Goal: Task Accomplishment & Management: Use online tool/utility

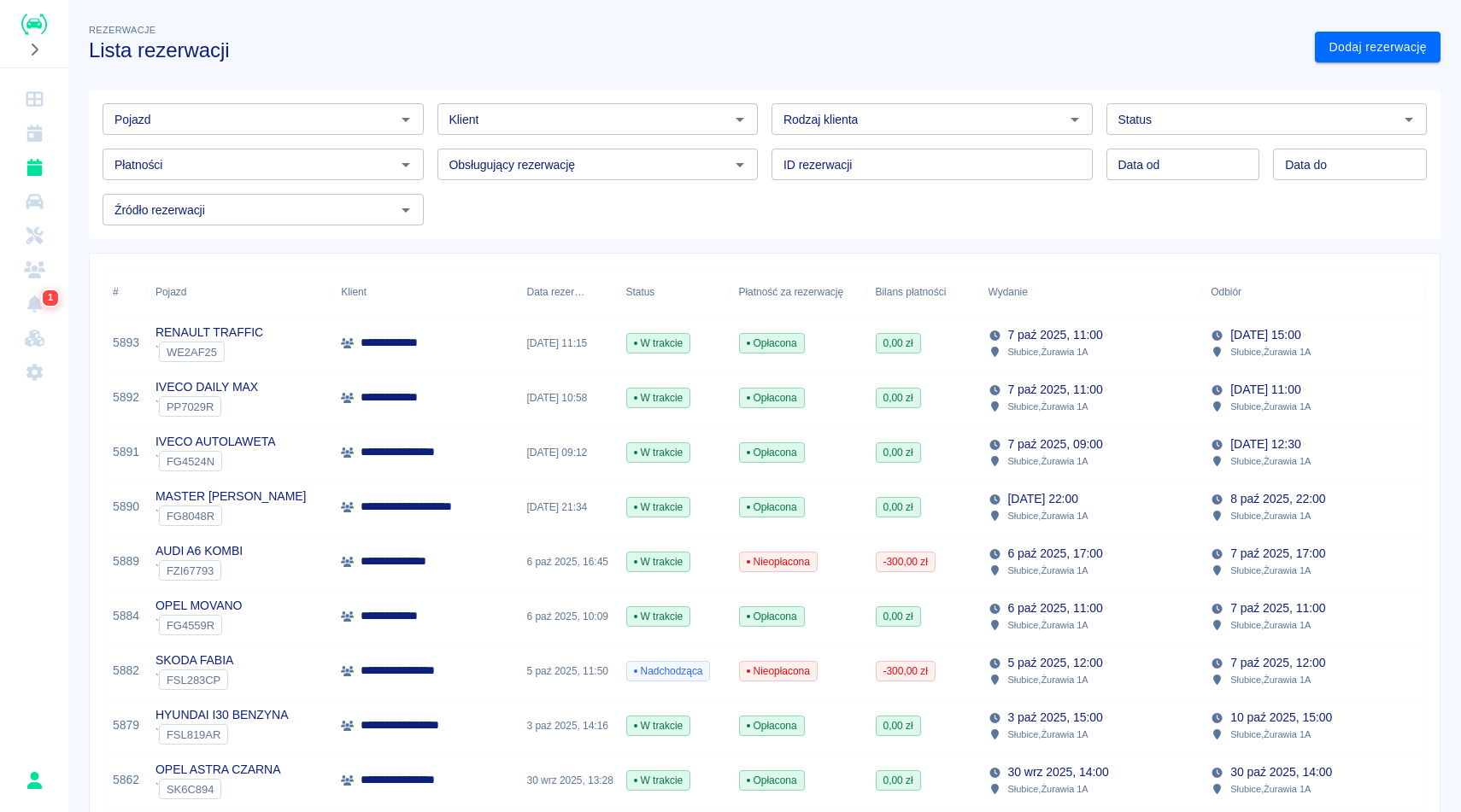
drag, startPoint x: 0, startPoint y: 0, endPoint x: 593, endPoint y: 196, distance: 624.6
click at [593, 196] on div "Pojazd Pojazd Klient Klient Rodzaj klienta Rodzaj klienta Status Status Płatnoś…" at bounding box center [757, 157] width 1338 height 136
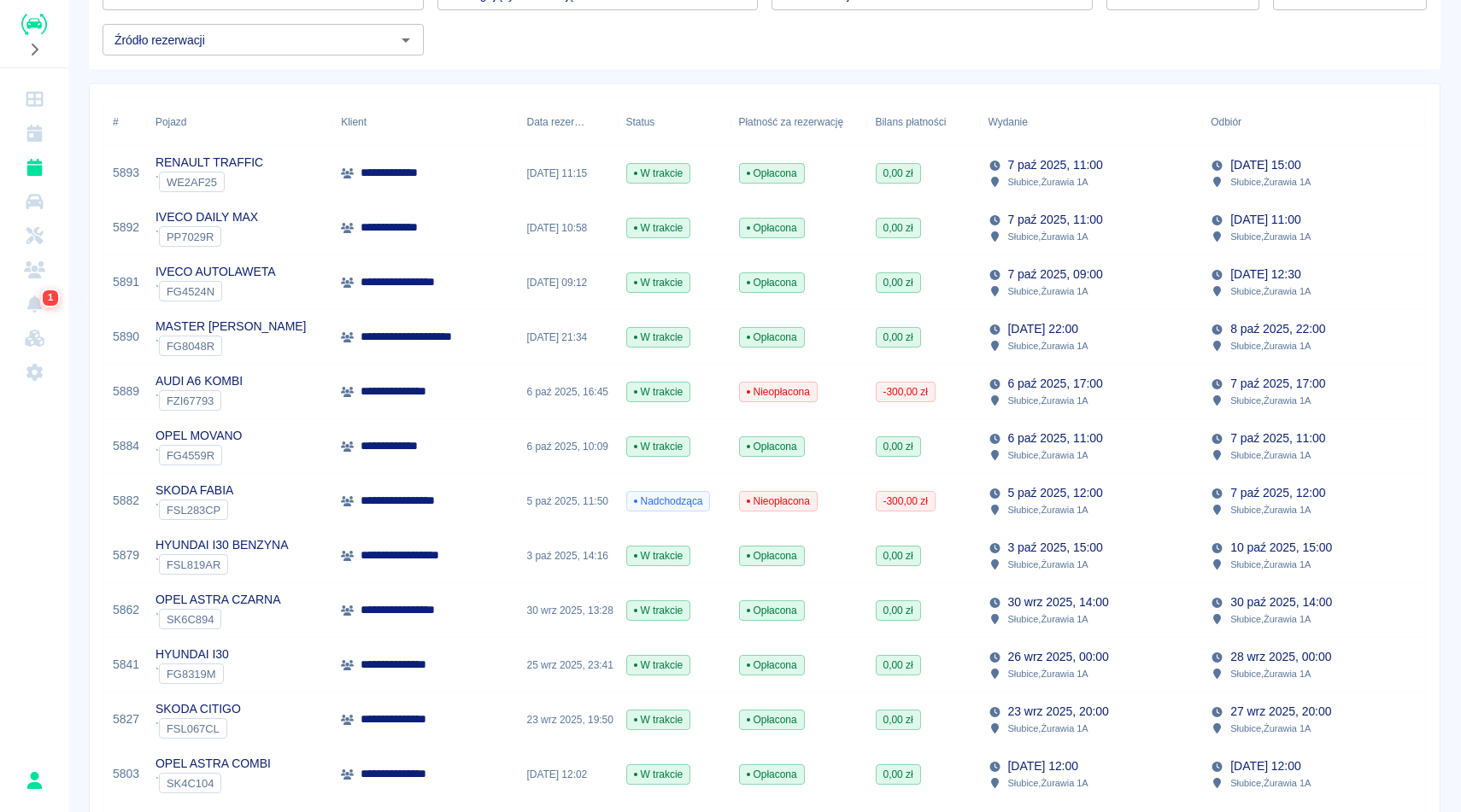
scroll to position [205, 0]
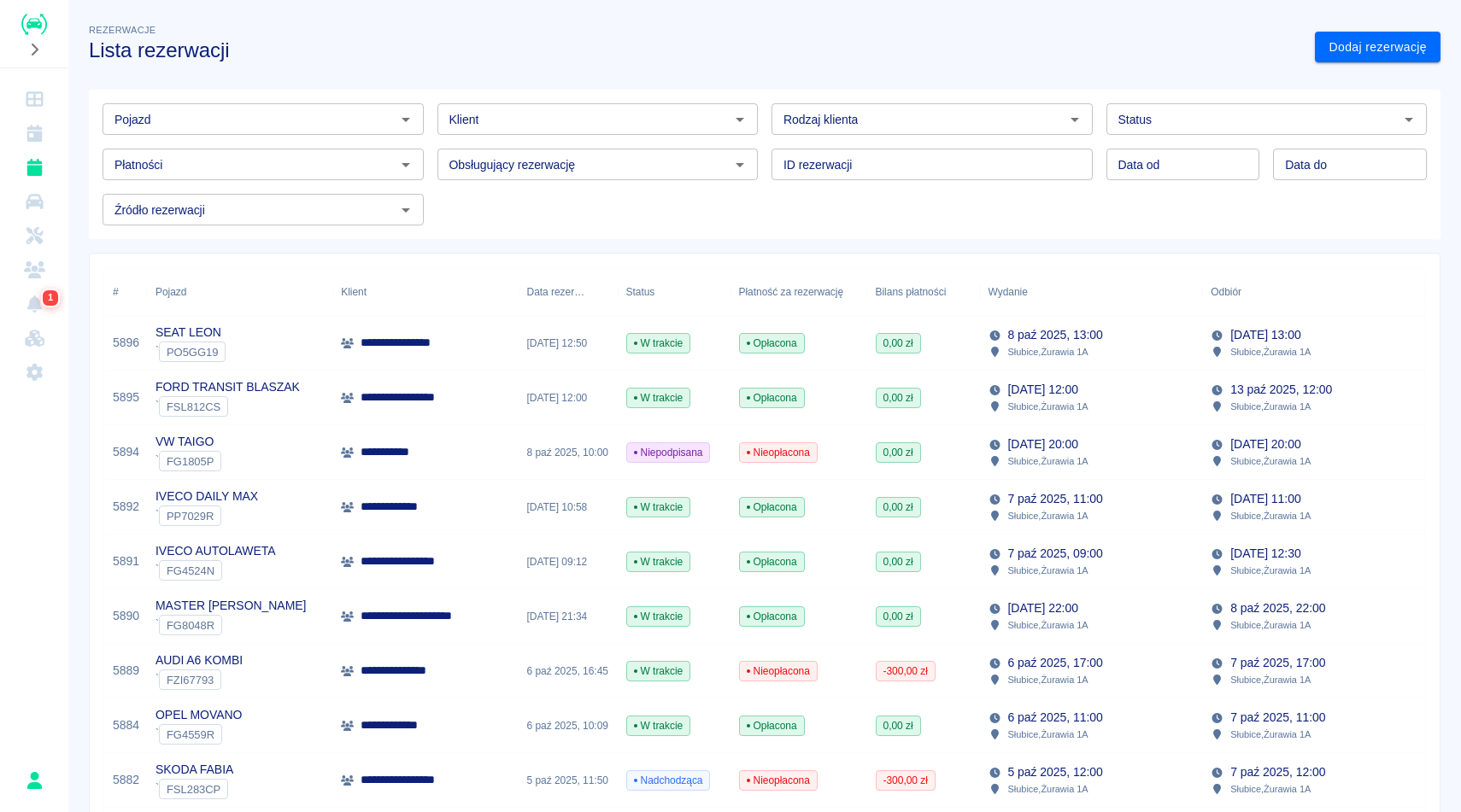
click at [319, 442] on div "VW TAIGO ` FG1805P" at bounding box center [239, 452] width 185 height 55
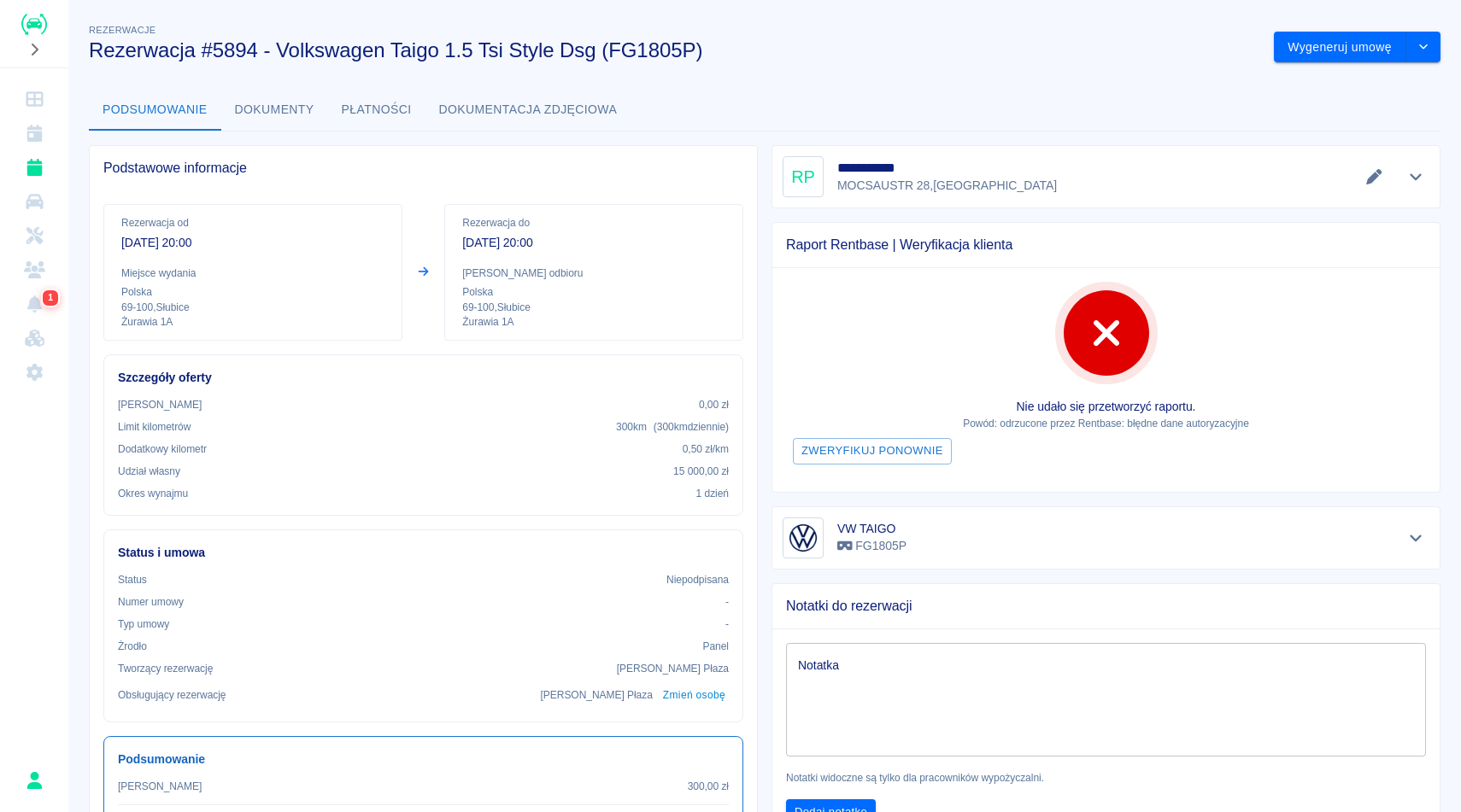
click at [1414, 178] on icon "Pokaż szczegóły" at bounding box center [1416, 176] width 20 height 15
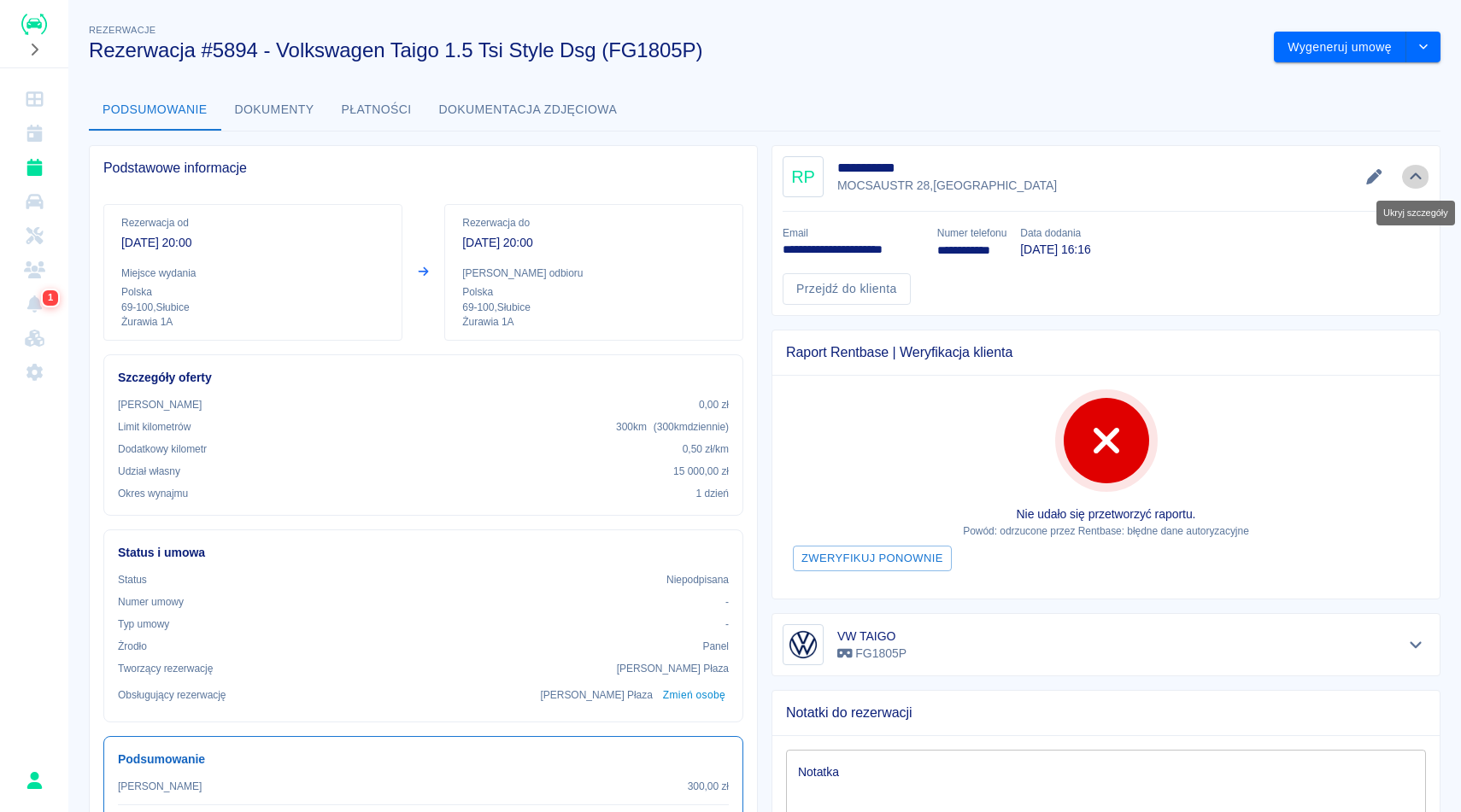
click at [1414, 178] on icon "Ukryj szczegóły" at bounding box center [1416, 176] width 20 height 15
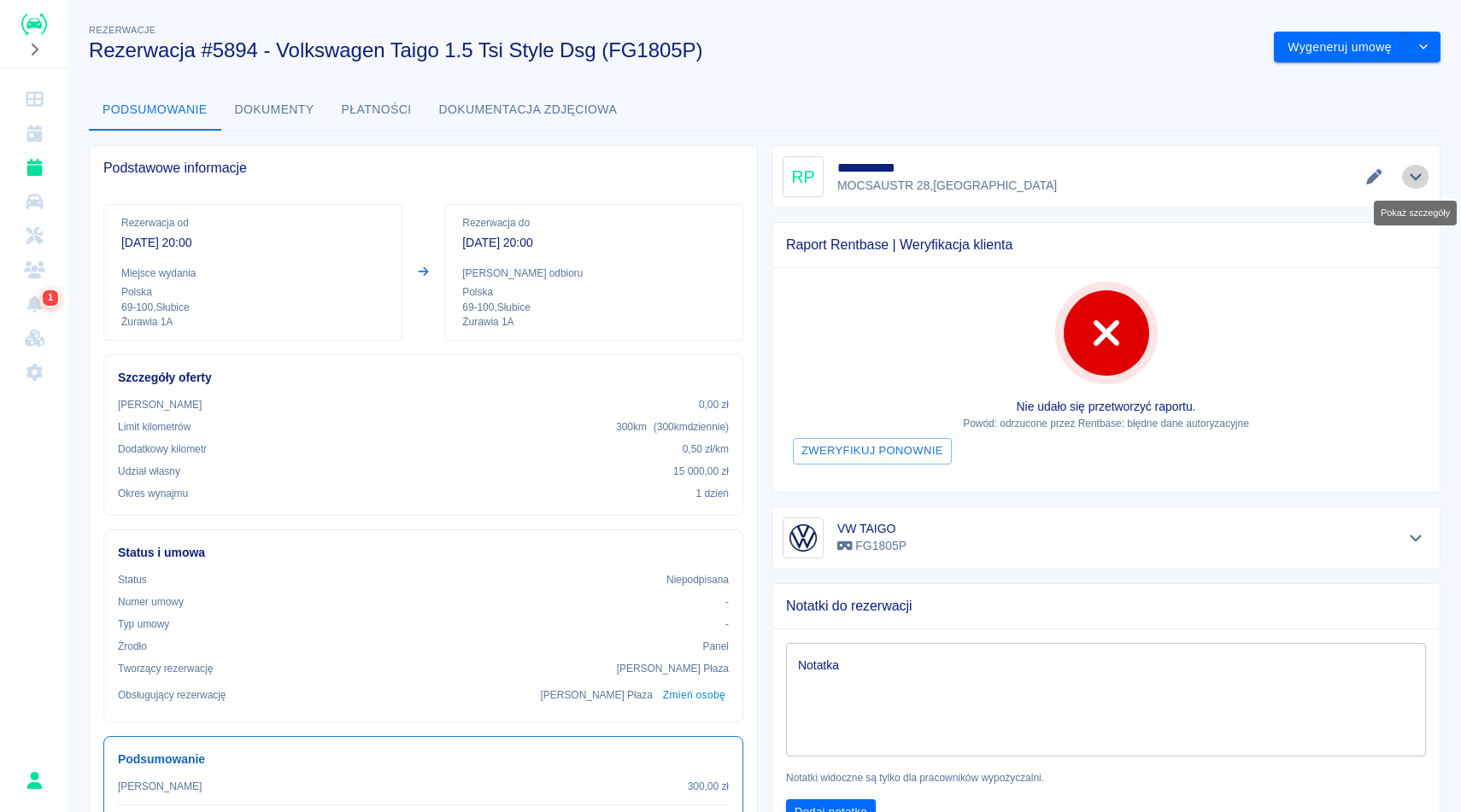
click at [1414, 179] on icon "Pokaż szczegóły" at bounding box center [1415, 178] width 12 height 7
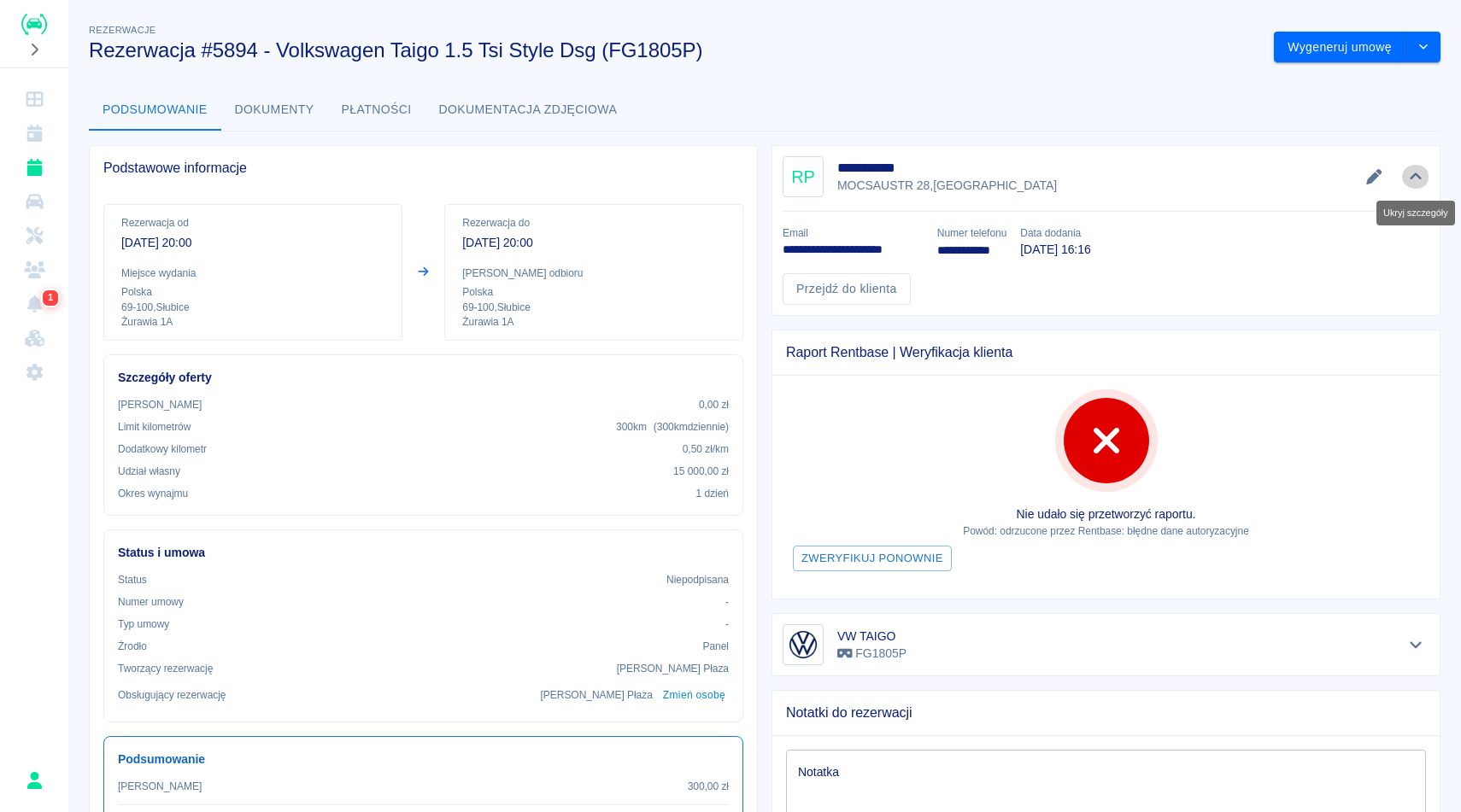
click at [1414, 179] on icon "Ukryj szczegóły" at bounding box center [1416, 176] width 20 height 15
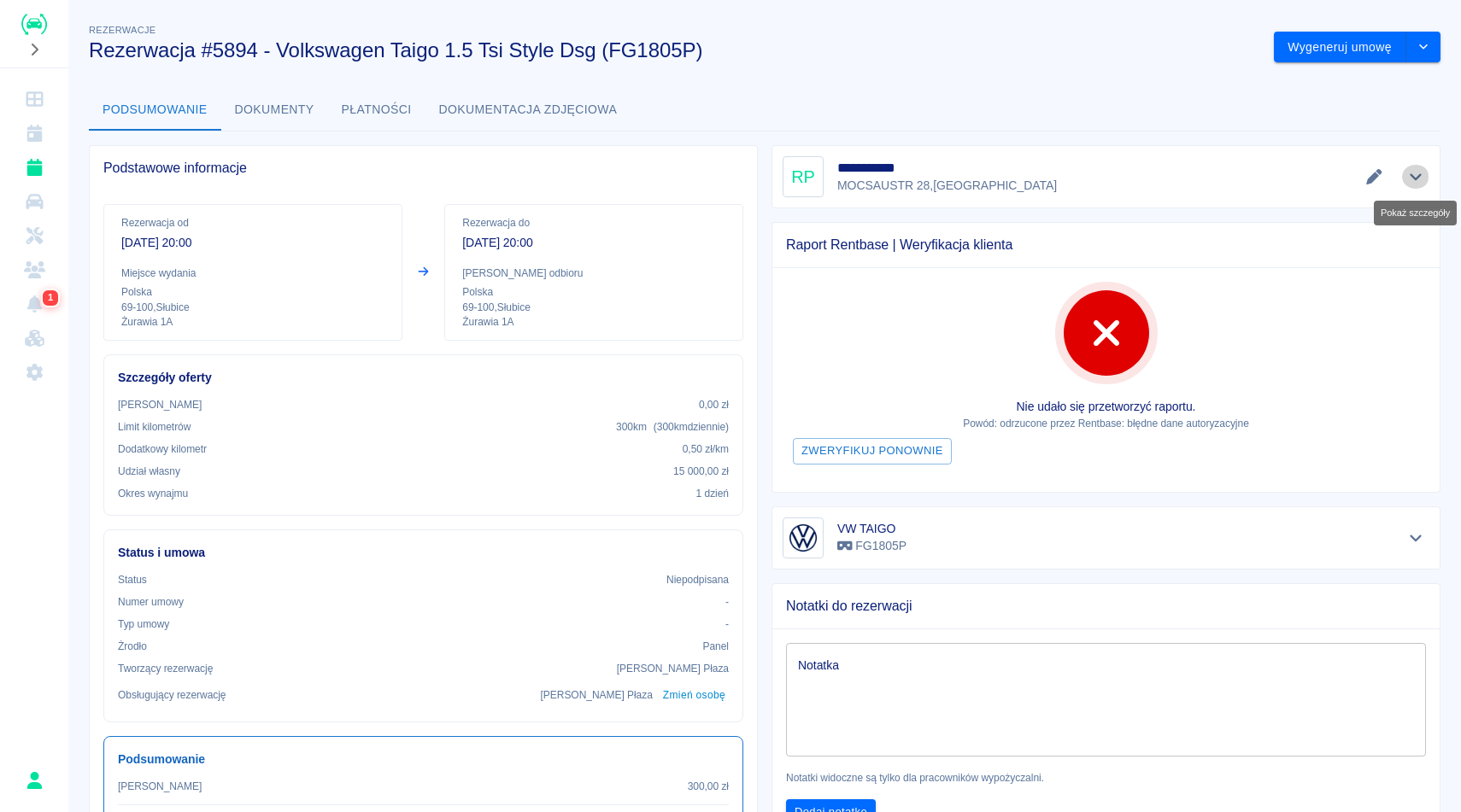
click at [1413, 179] on icon "Pokaż szczegóły" at bounding box center [1415, 178] width 12 height 7
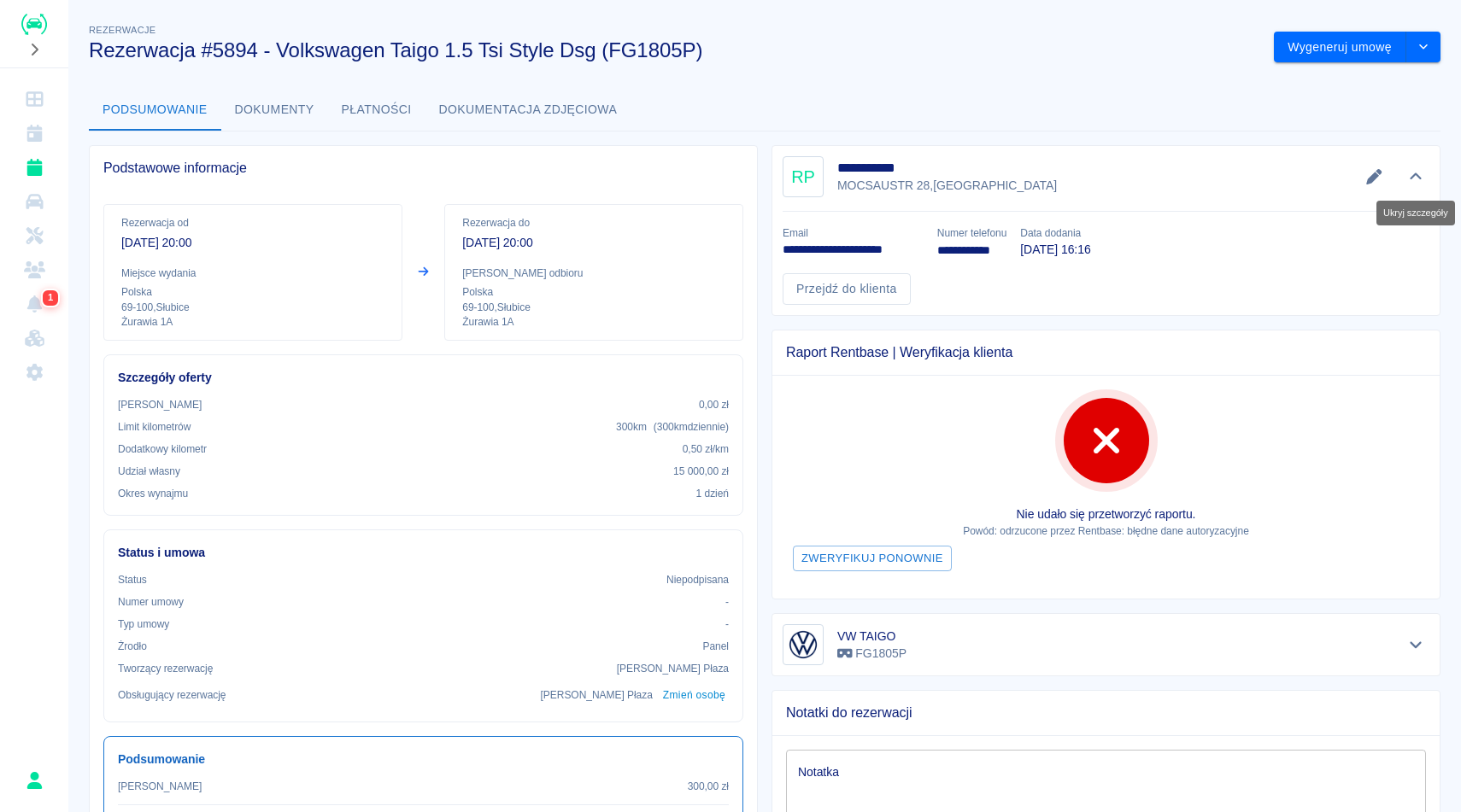
click at [1413, 179] on icon "Ukryj szczegóły" at bounding box center [1416, 176] width 20 height 15
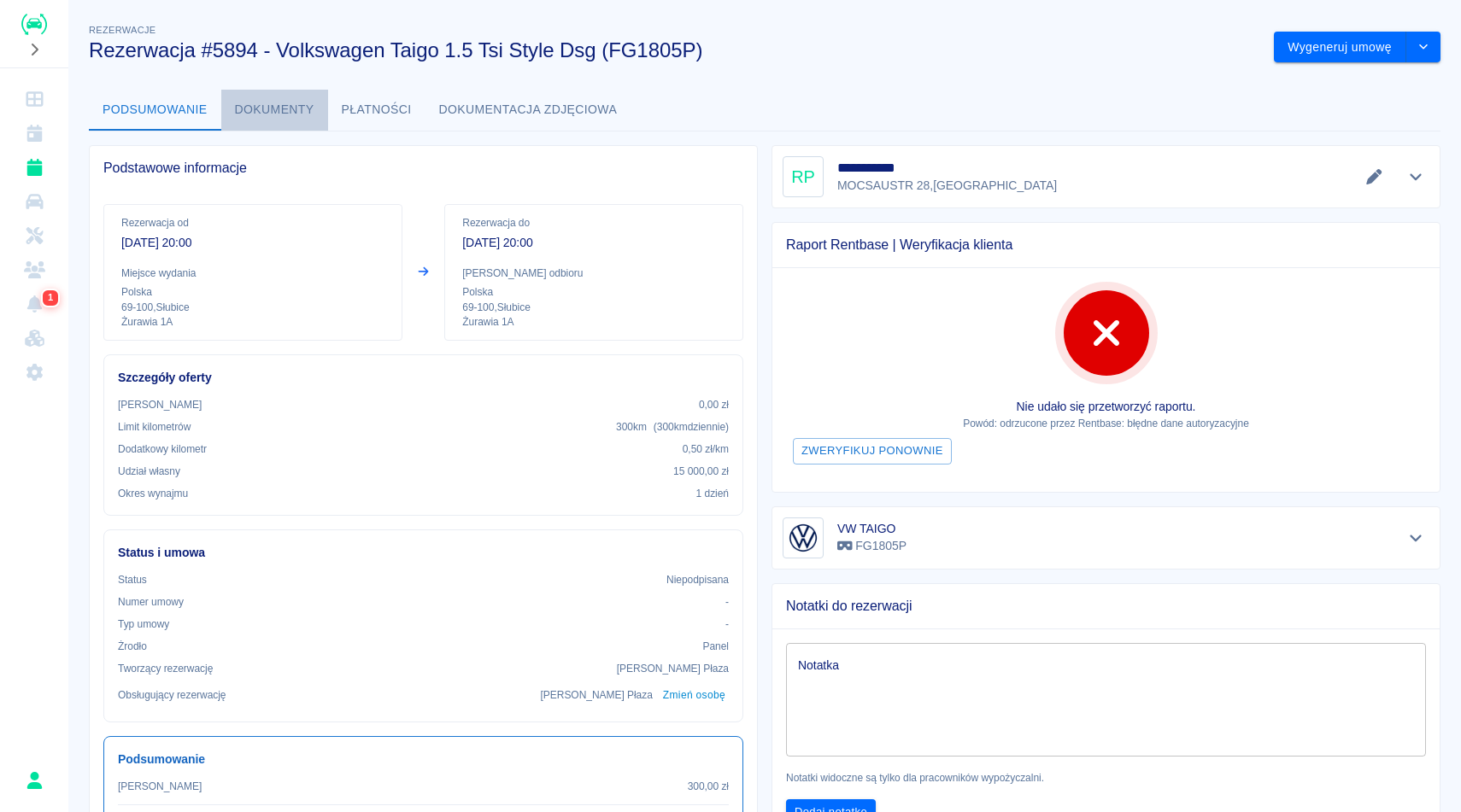
click at [290, 112] on button "Dokumenty" at bounding box center [274, 111] width 107 height 41
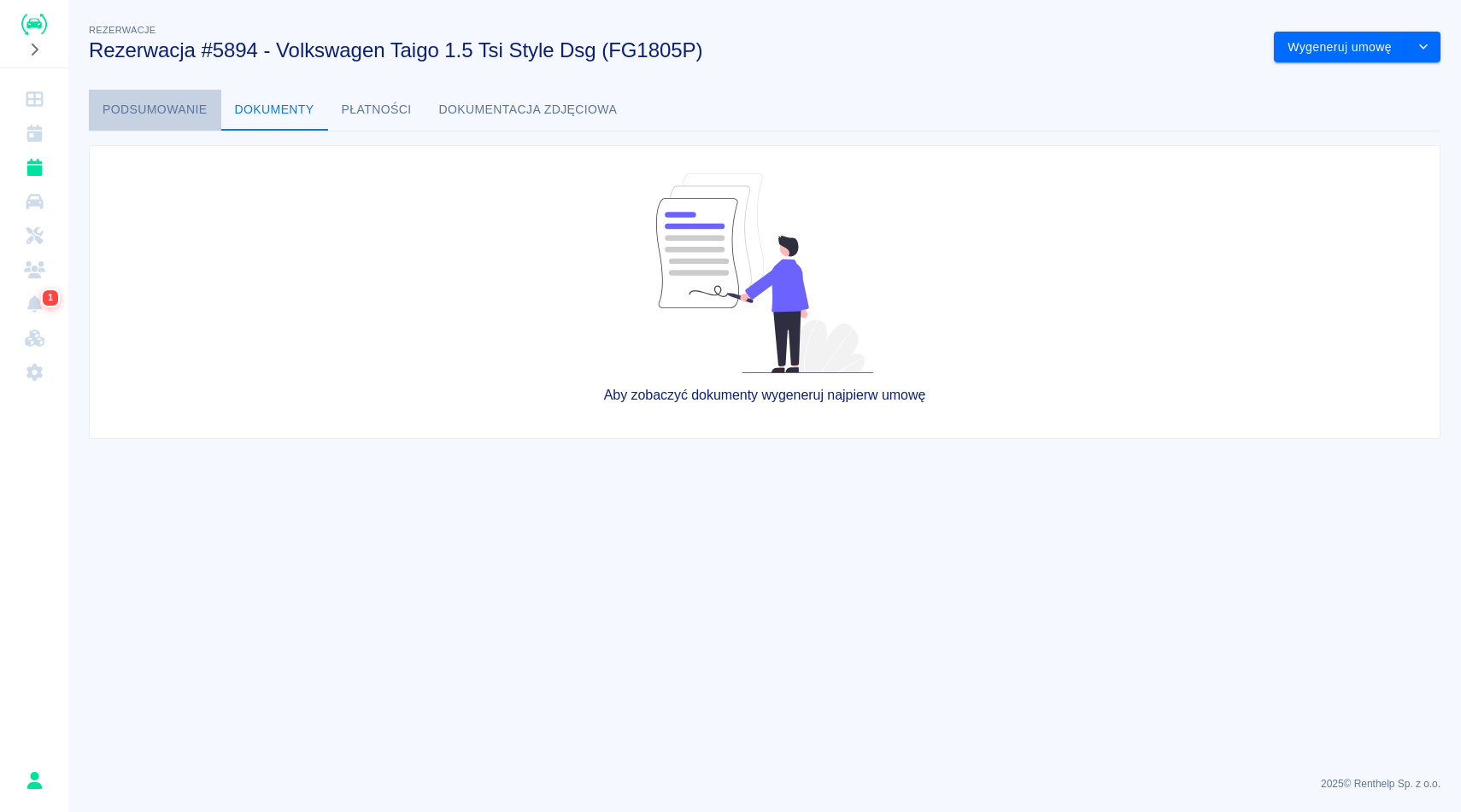
click at [147, 127] on button "Podsumowanie" at bounding box center [155, 111] width 132 height 41
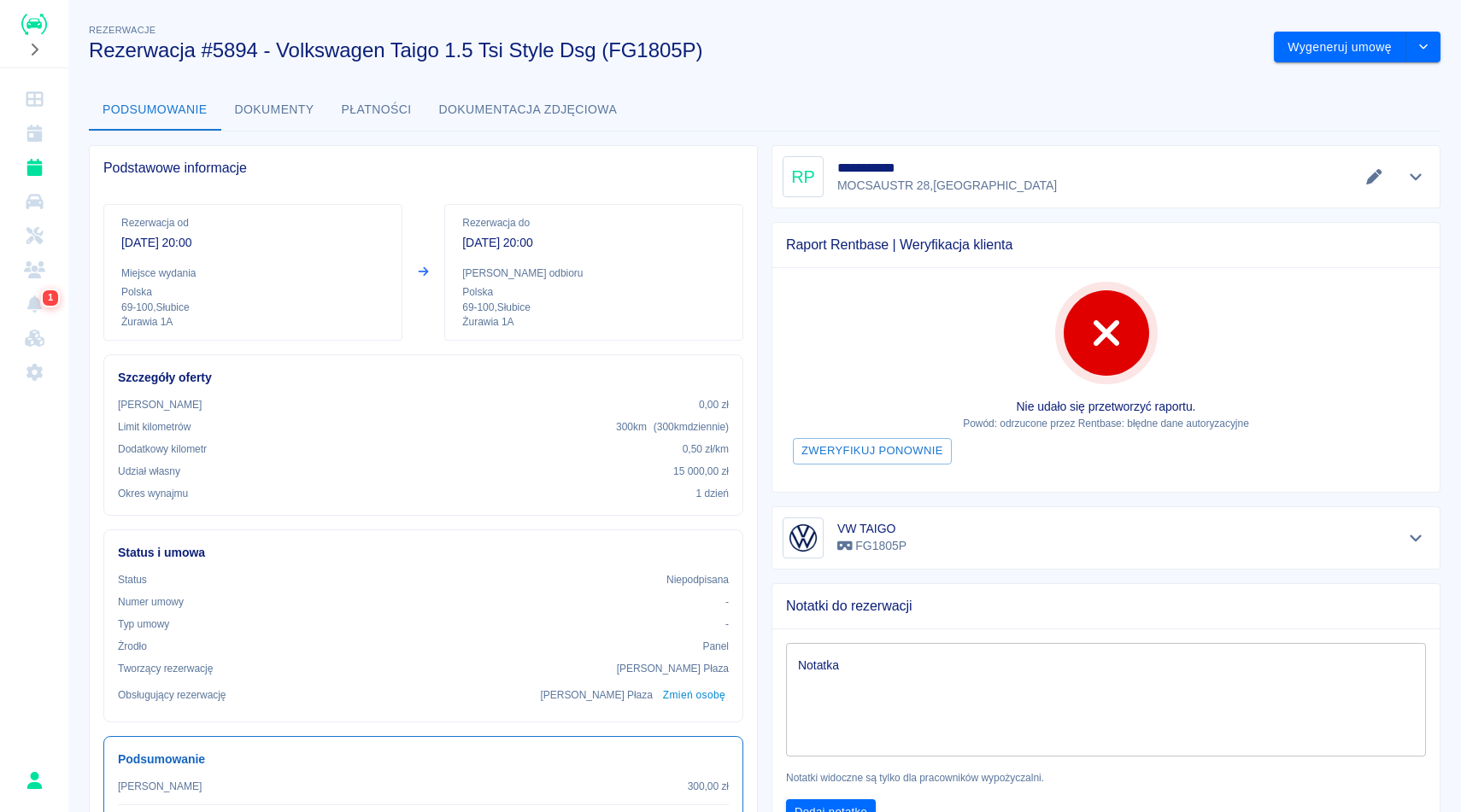
click at [708, 101] on div "Podsumowanie Dokumenty Płatności Dokumentacja zdjęciowa" at bounding box center [765, 111] width 1351 height 41
click at [1419, 543] on icon "Pokaż szczegóły" at bounding box center [1416, 538] width 20 height 15
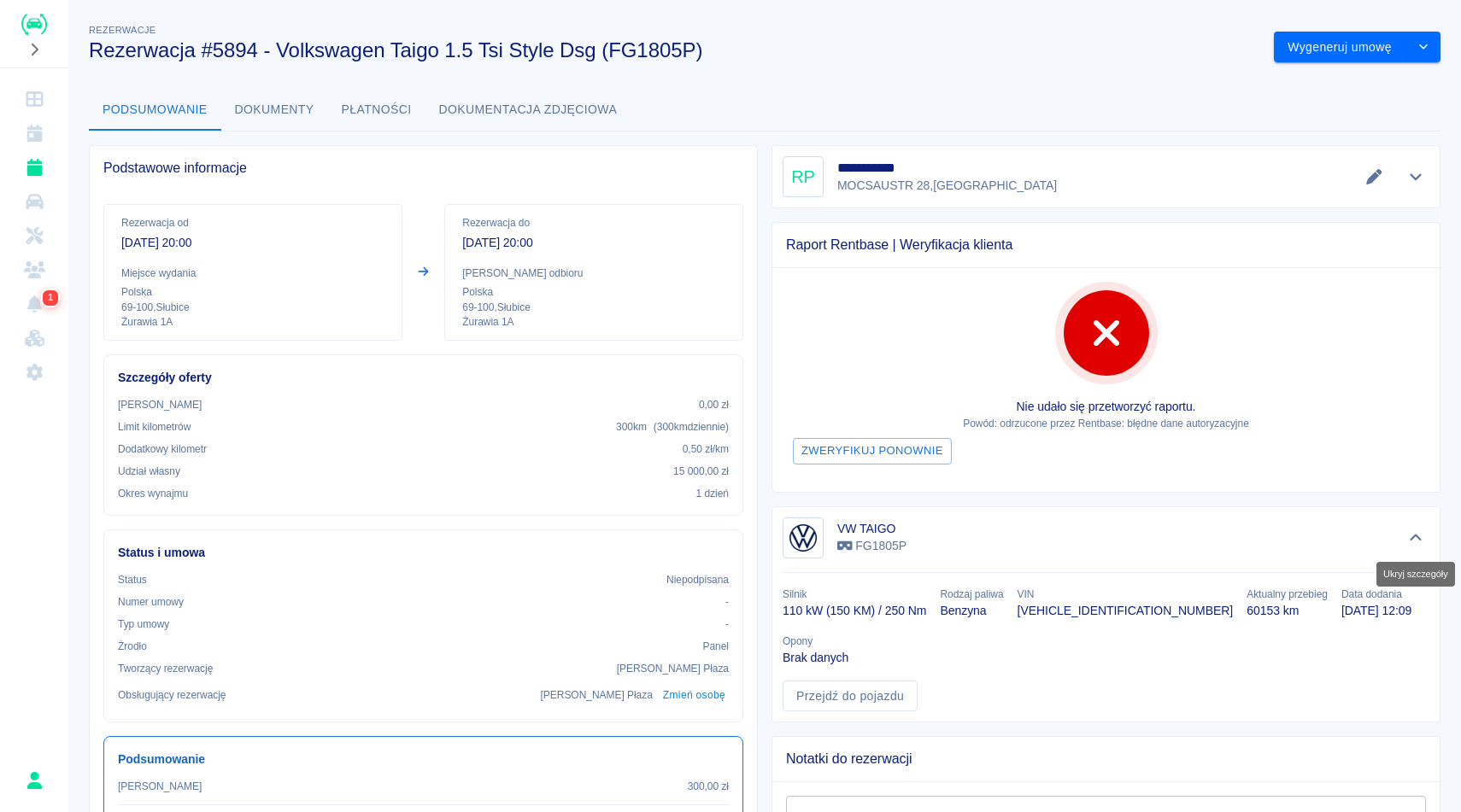
click at [1419, 542] on icon "Ukryj szczegóły" at bounding box center [1416, 538] width 20 height 15
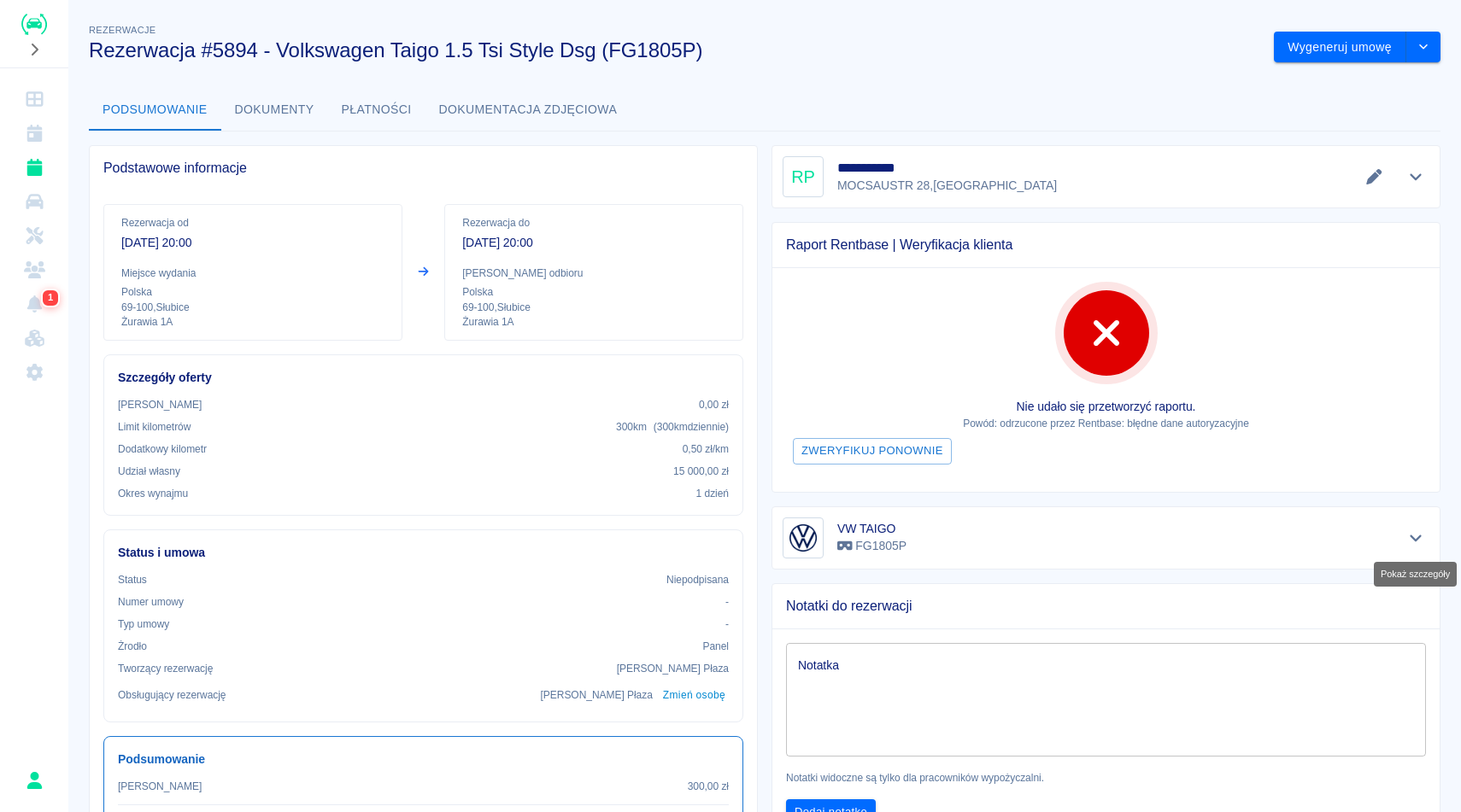
click at [1417, 540] on icon "Pokaż szczegóły" at bounding box center [1416, 538] width 20 height 15
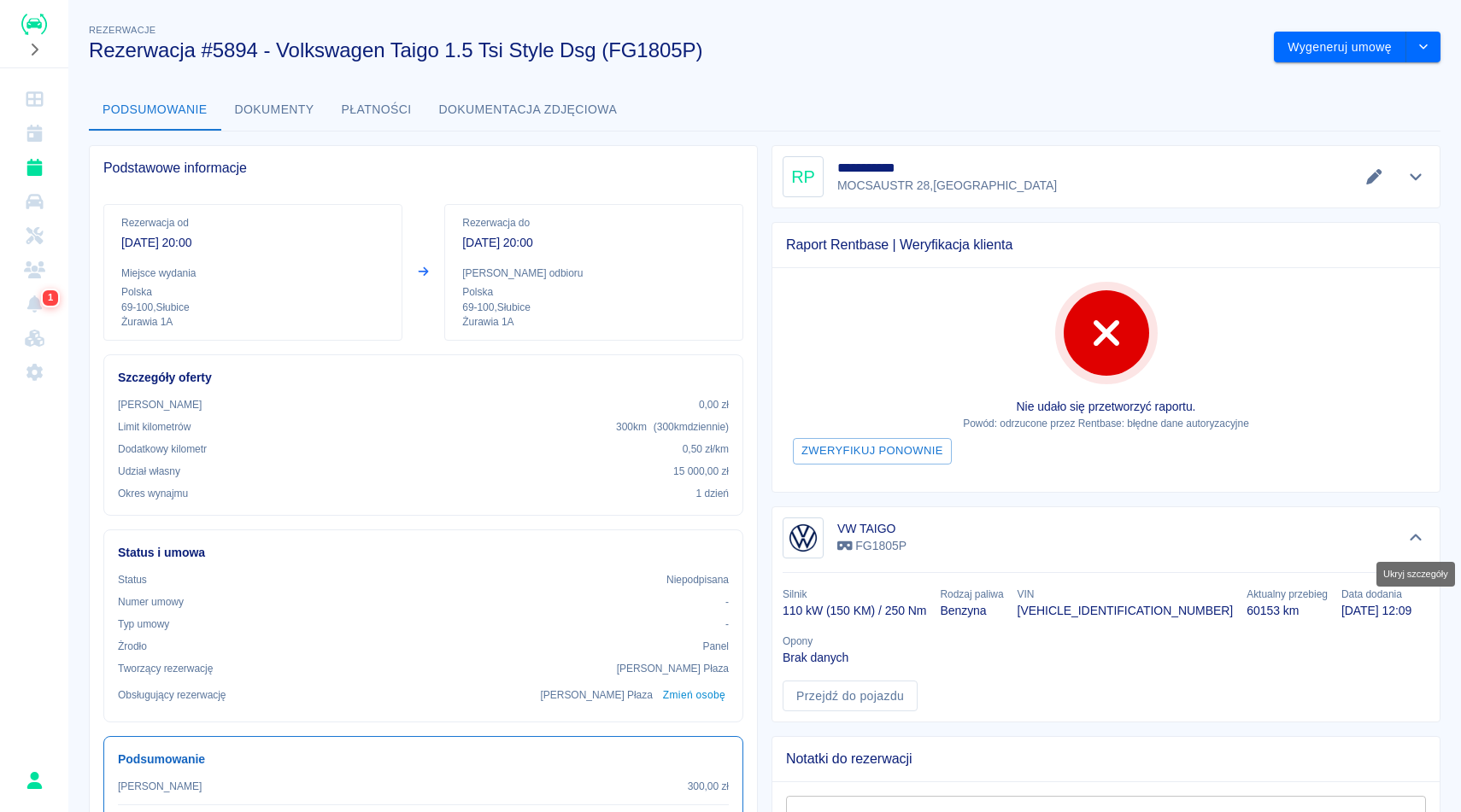
click at [1413, 537] on icon "Ukryj szczegóły" at bounding box center [1415, 537] width 12 height 7
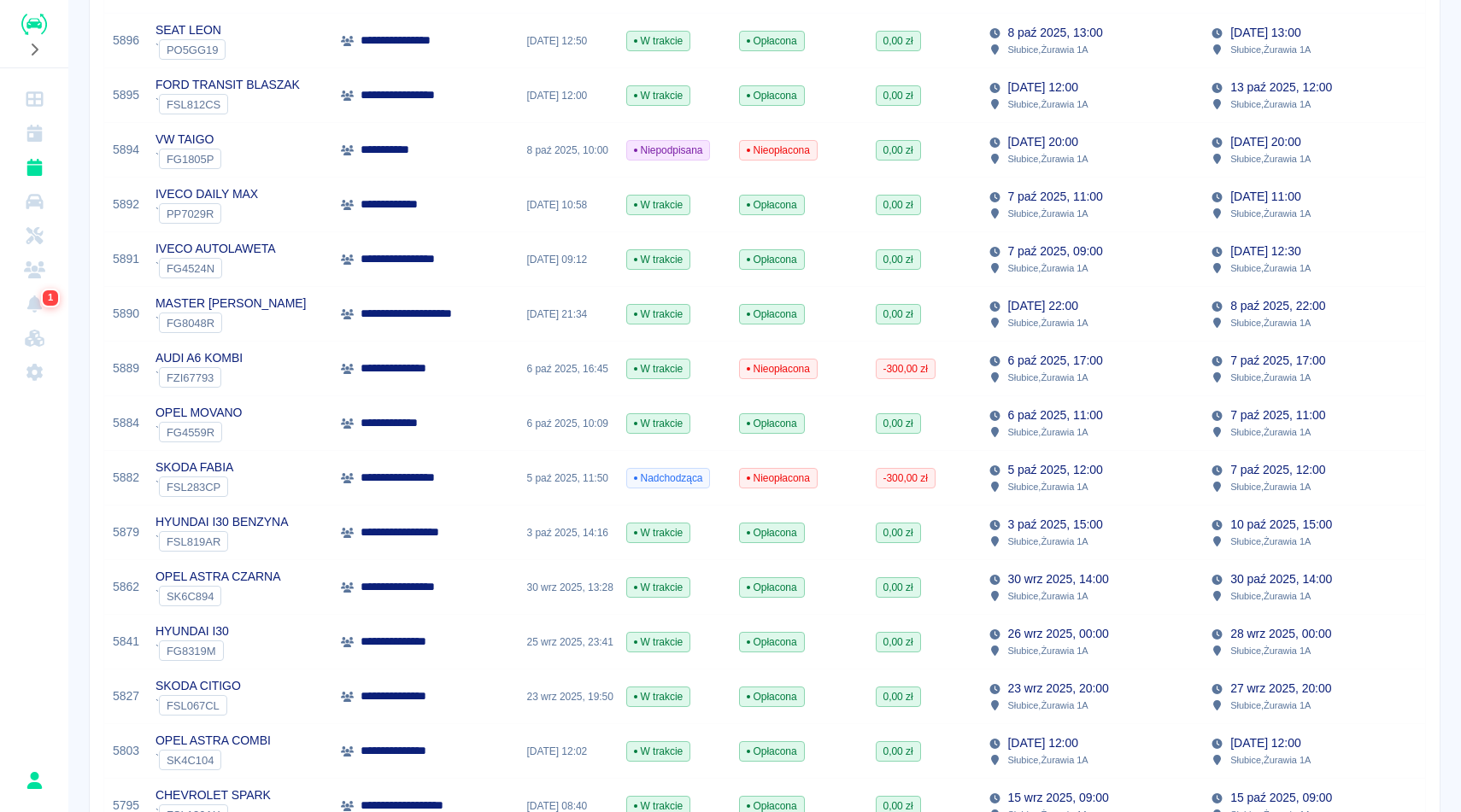
scroll to position [273, 0]
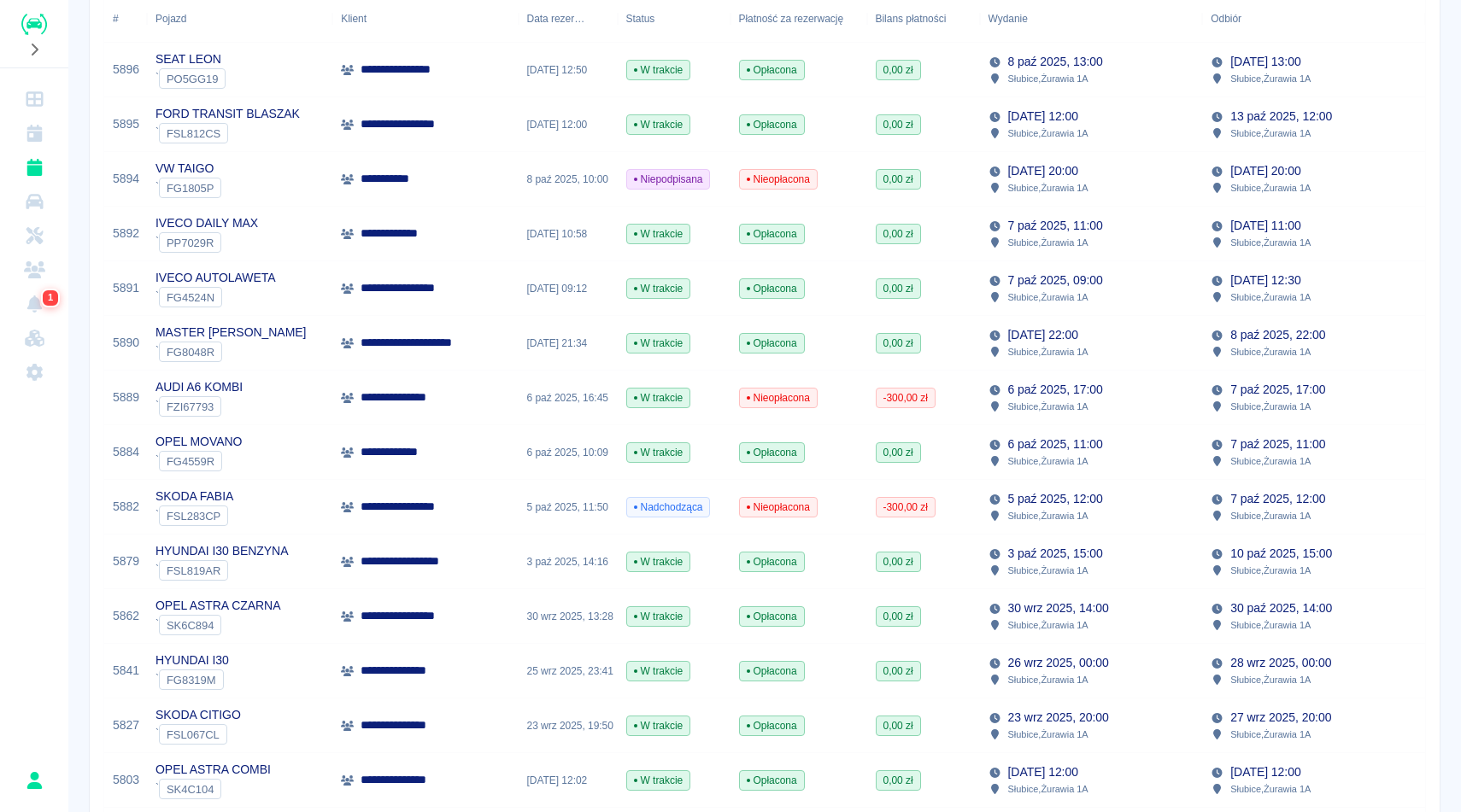
click at [528, 295] on div "[DATE] 09:12" at bounding box center [568, 289] width 99 height 55
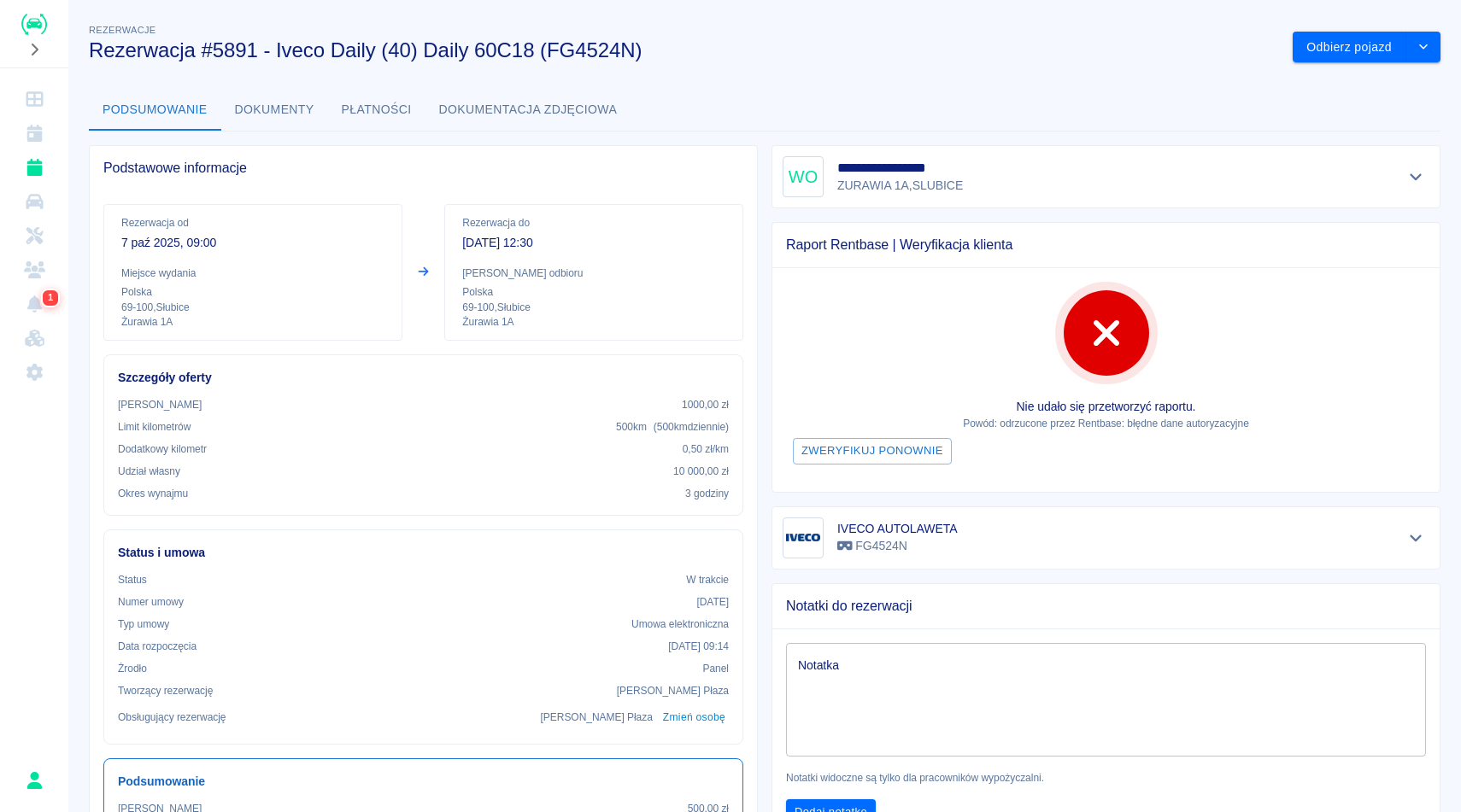
click at [1160, 46] on h3 "Rezerwacja #5891 - Iveco Daily (40) Daily 60C18 (FG4524N)" at bounding box center [684, 50] width 1190 height 24
click at [1396, 50] on button "Odbierz pojazd" at bounding box center [1349, 47] width 113 height 31
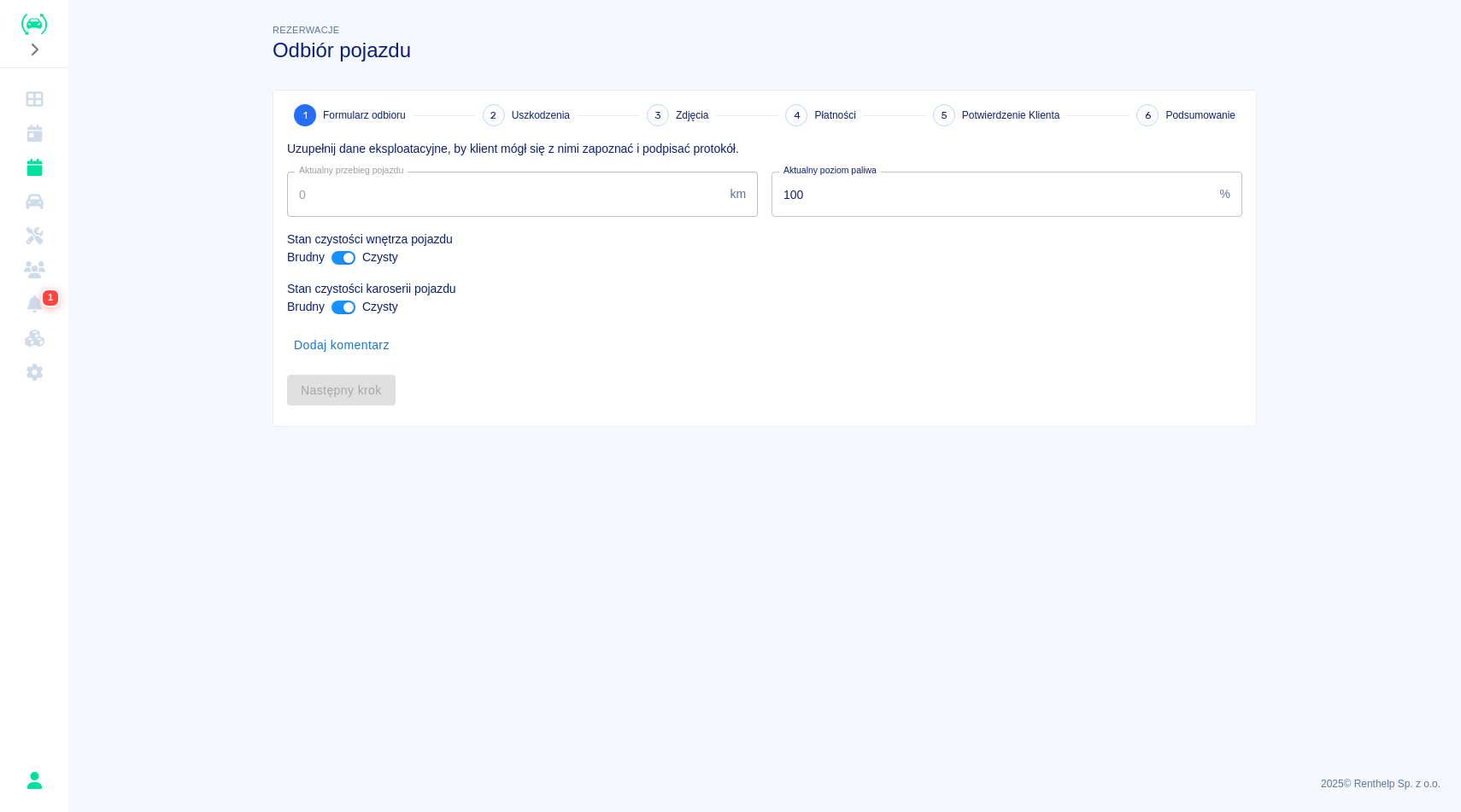
type input "328917"
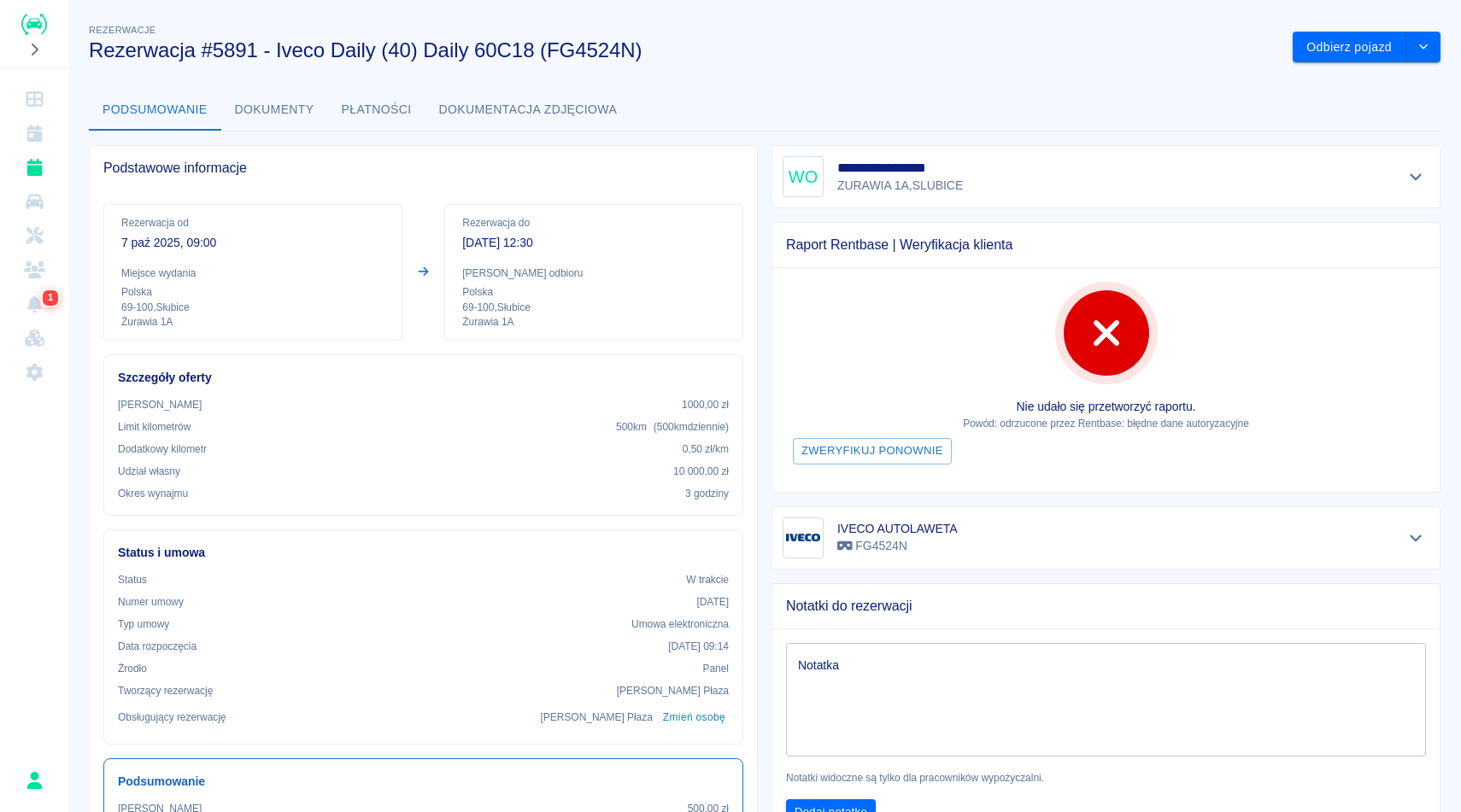
click at [668, 43] on h3 "Rezerwacja #5891 - Iveco Daily (40) Daily 60C18 (FG4524N)" at bounding box center [684, 50] width 1190 height 24
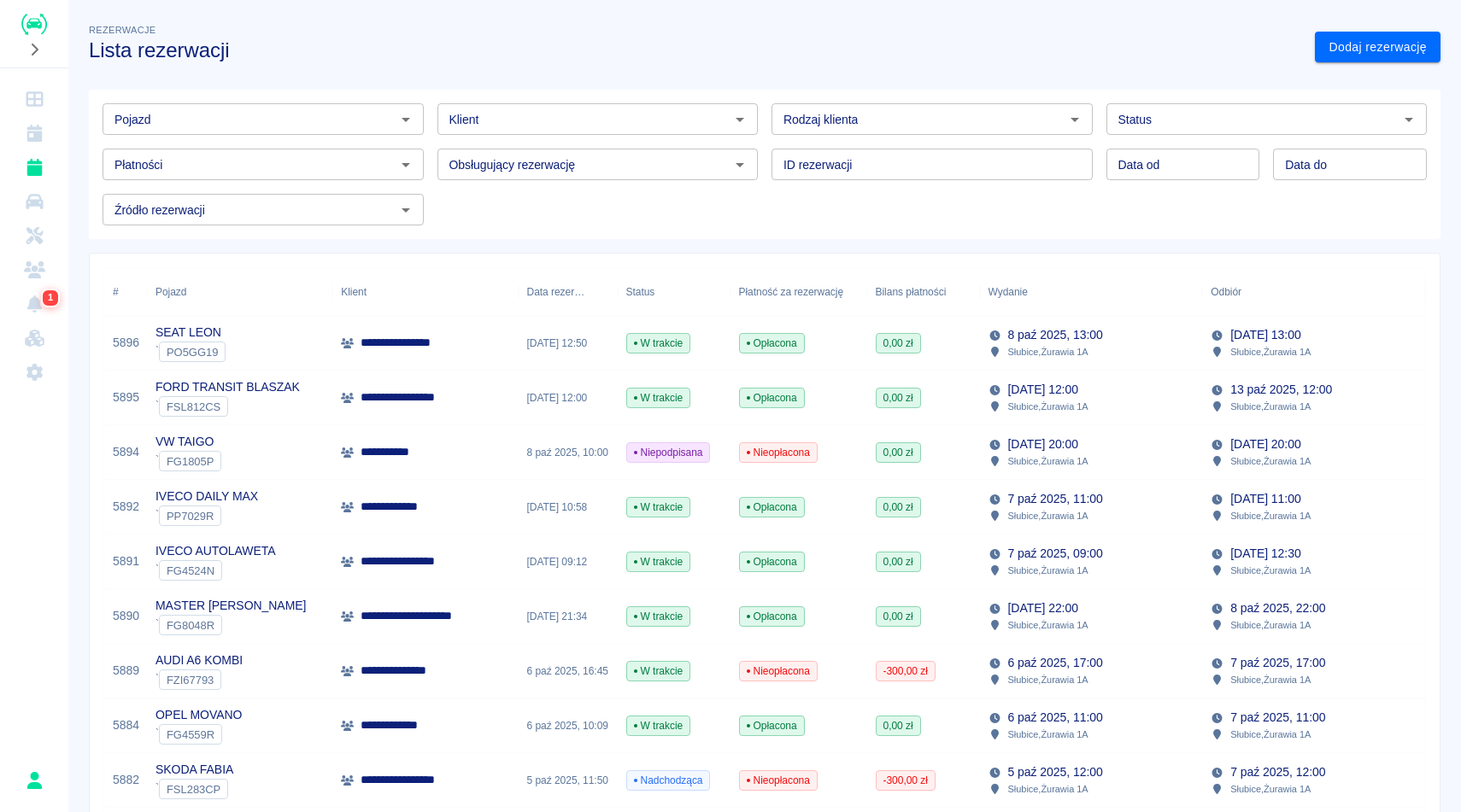
click at [248, 519] on div "` PP7029R" at bounding box center [207, 515] width 103 height 21
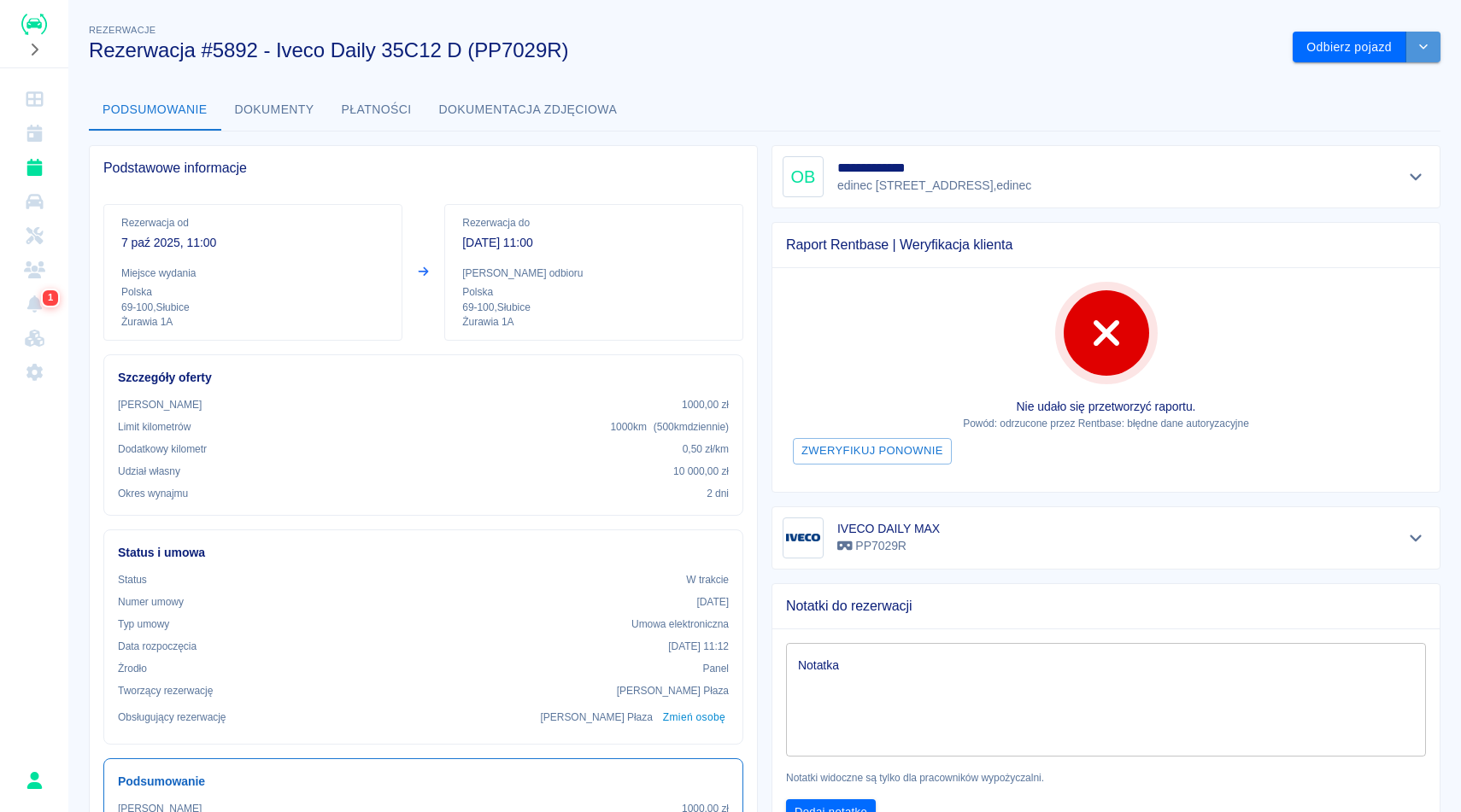
click at [1406, 55] on button "drop-down" at bounding box center [1423, 47] width 34 height 31
click at [1041, 60] on h3 "Rezerwacja #5892 - Iveco Daily 35C12 D (PP7029R)" at bounding box center [684, 50] width 1190 height 24
click at [1346, 42] on button "Odbierz pojazd" at bounding box center [1349, 47] width 113 height 31
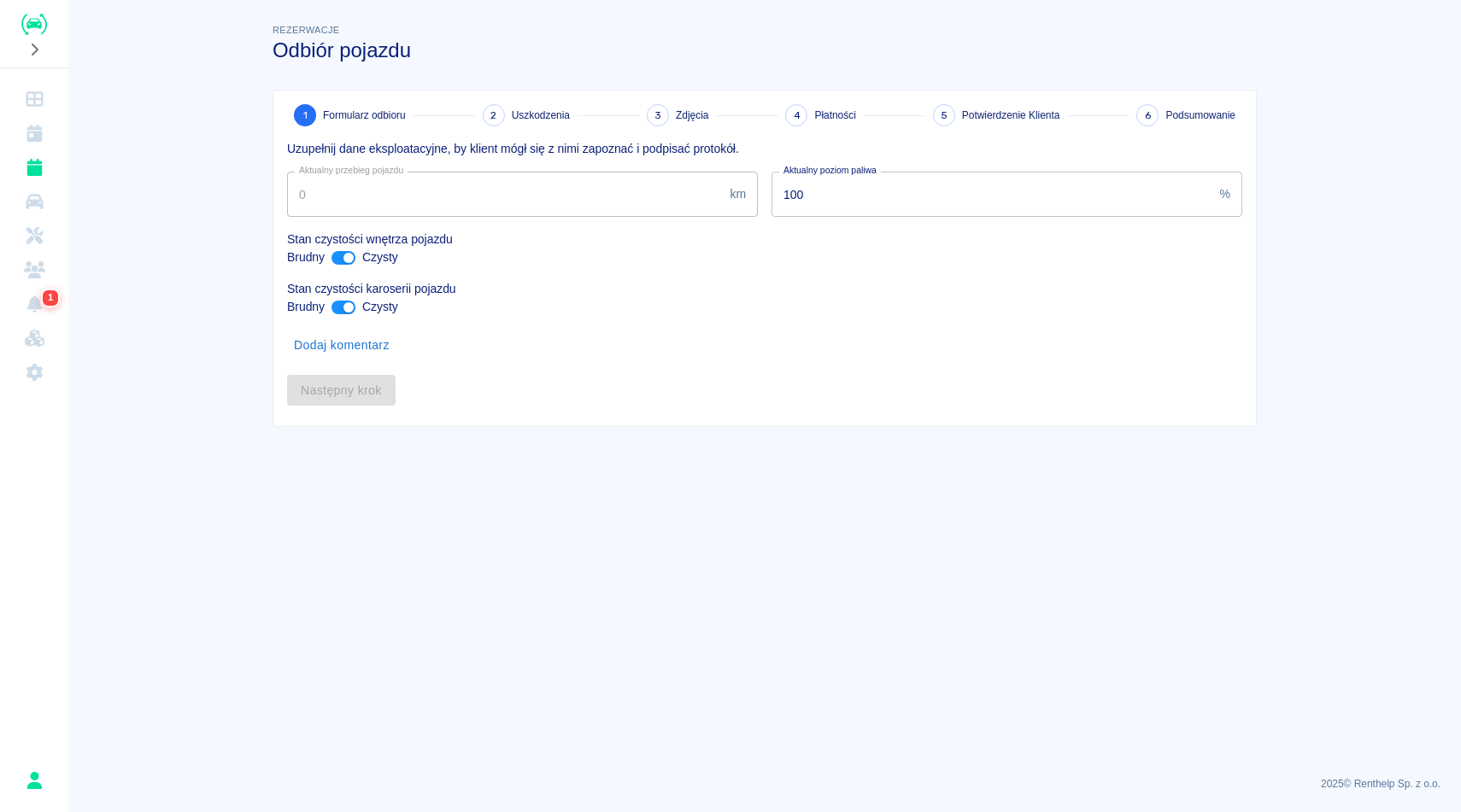
type input "182957"
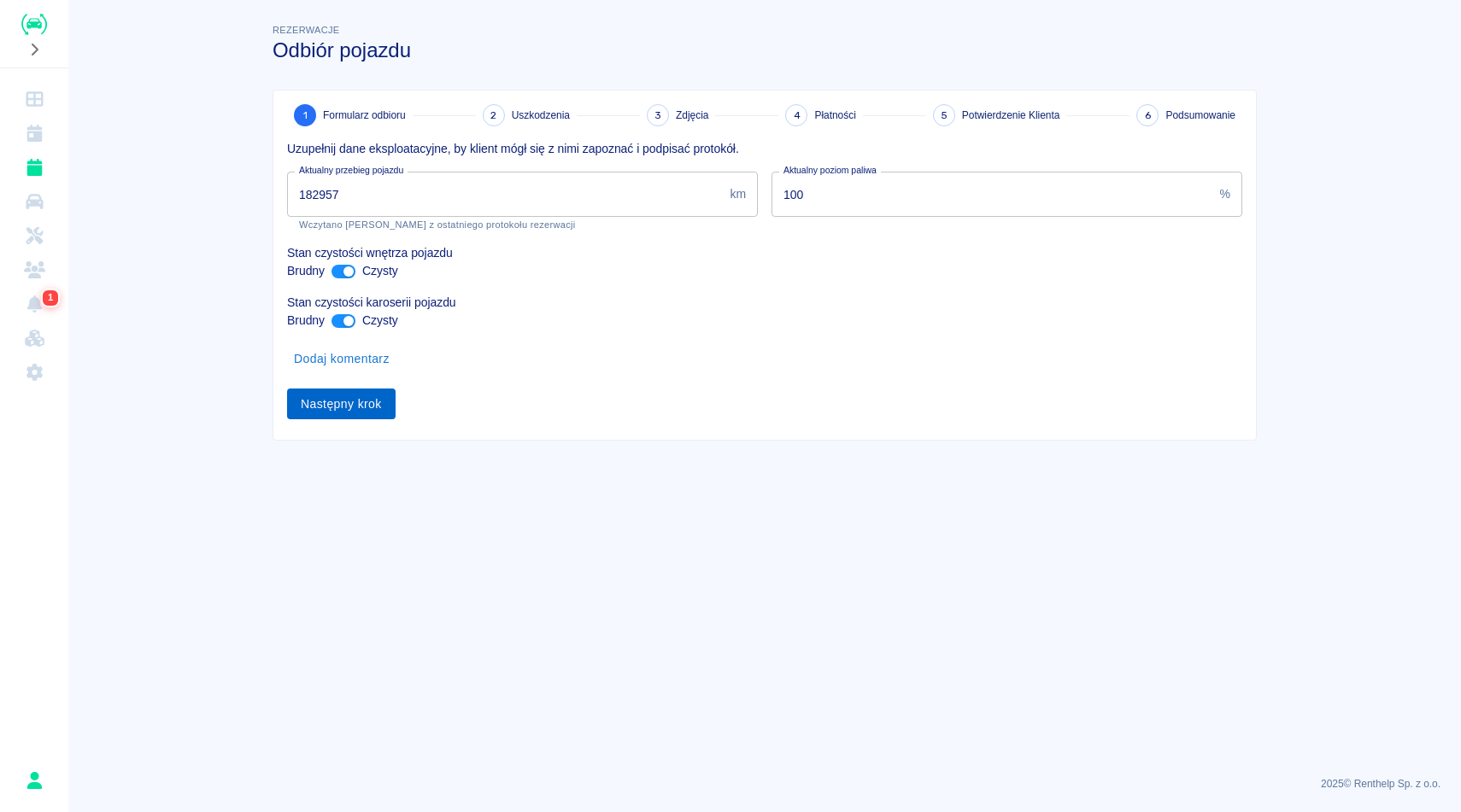
click at [357, 406] on button "Następny krok" at bounding box center [341, 404] width 109 height 31
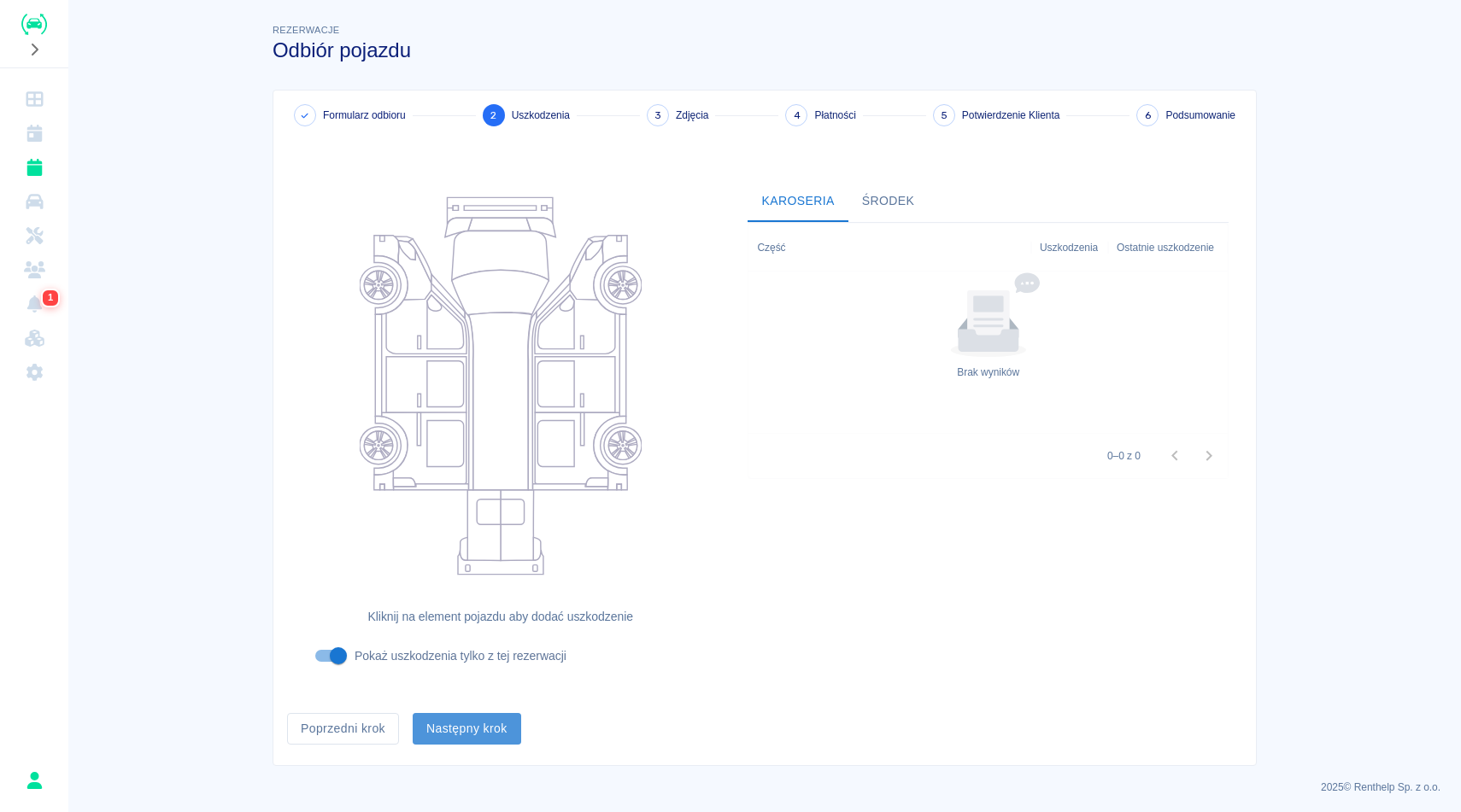
click at [448, 730] on button "Następny krok" at bounding box center [467, 728] width 109 height 31
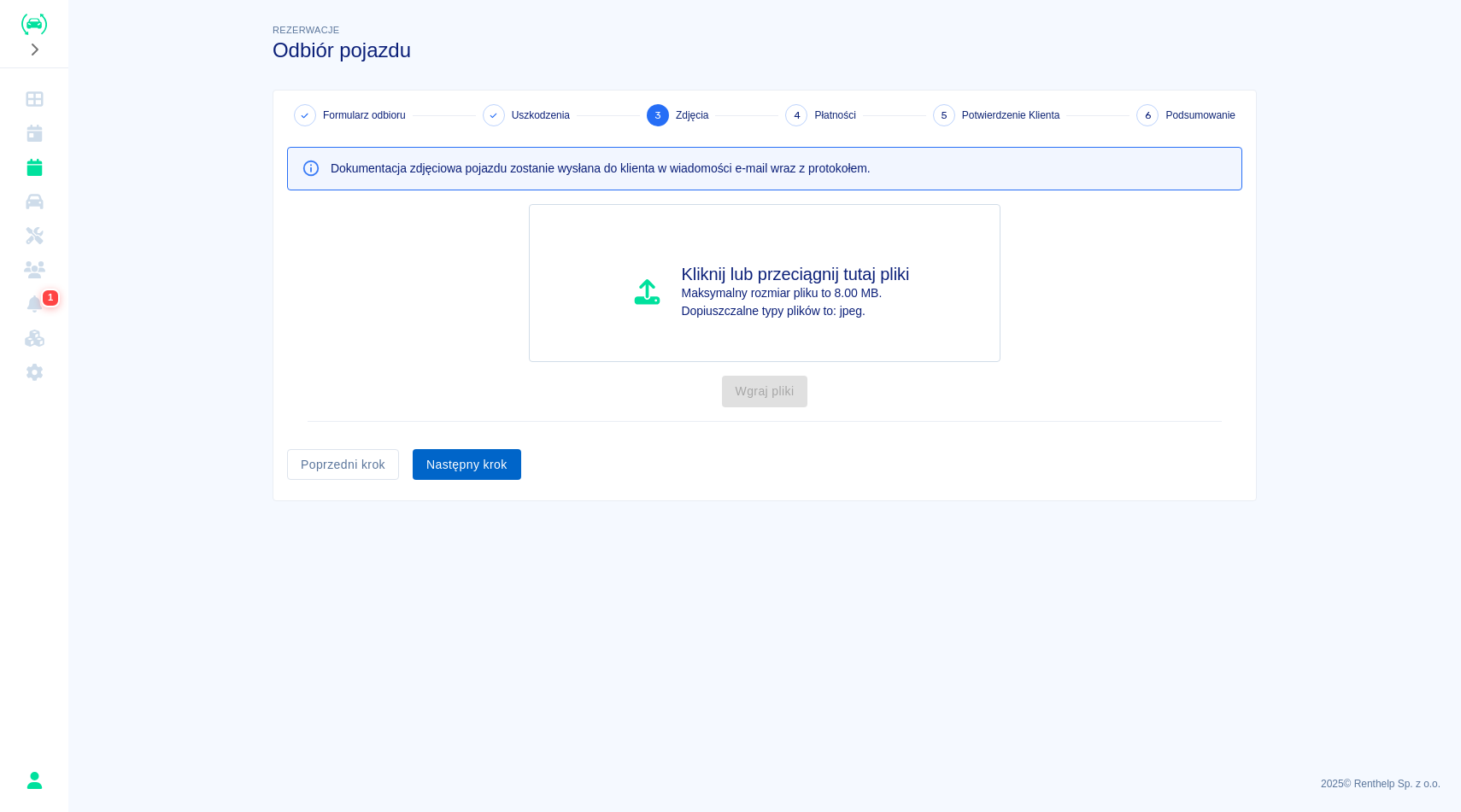
click at [462, 457] on button "Następny krok" at bounding box center [467, 464] width 109 height 31
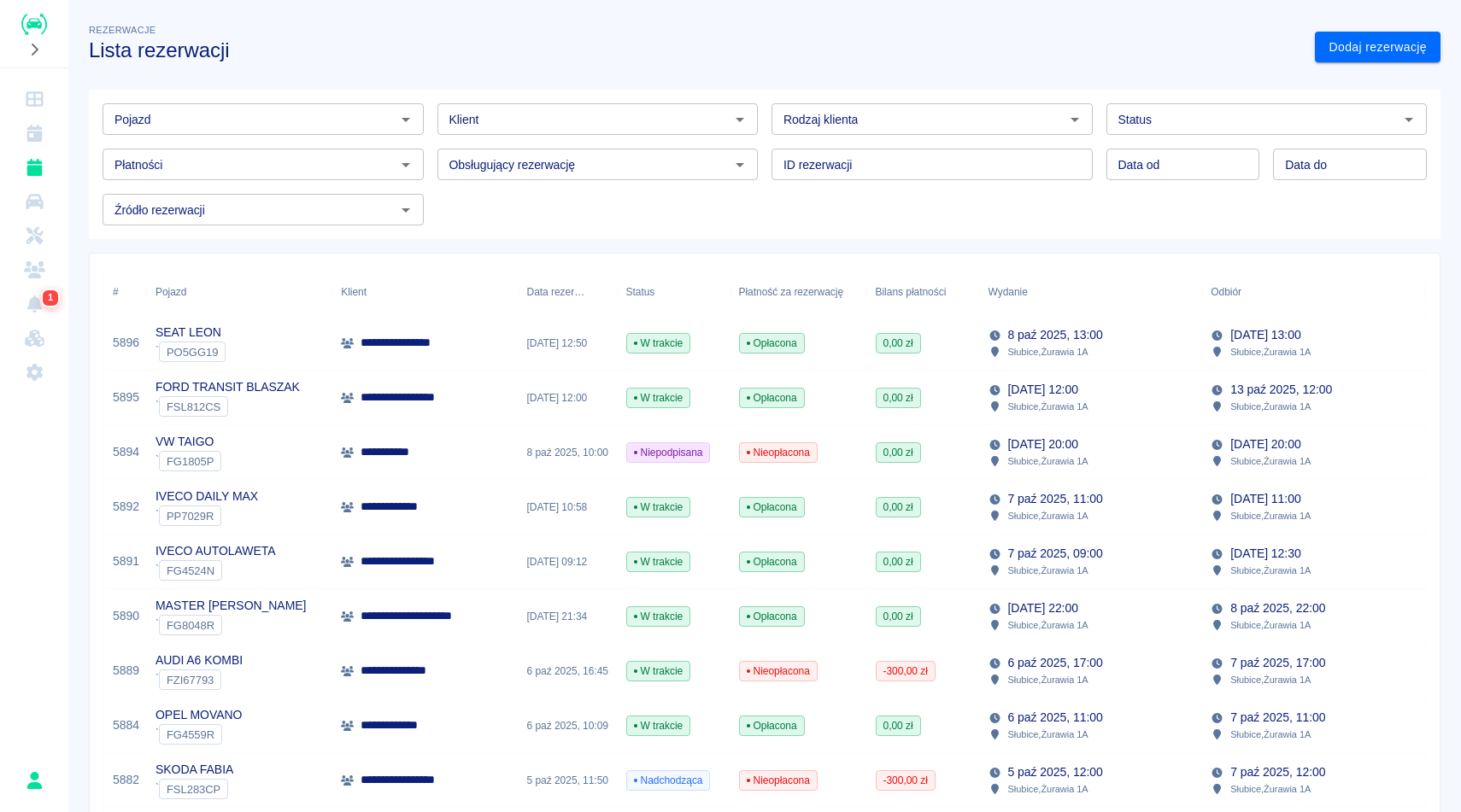
click at [909, 22] on div "Rezerwacje Lista rezerwacji" at bounding box center [688, 35] width 1226 height 56
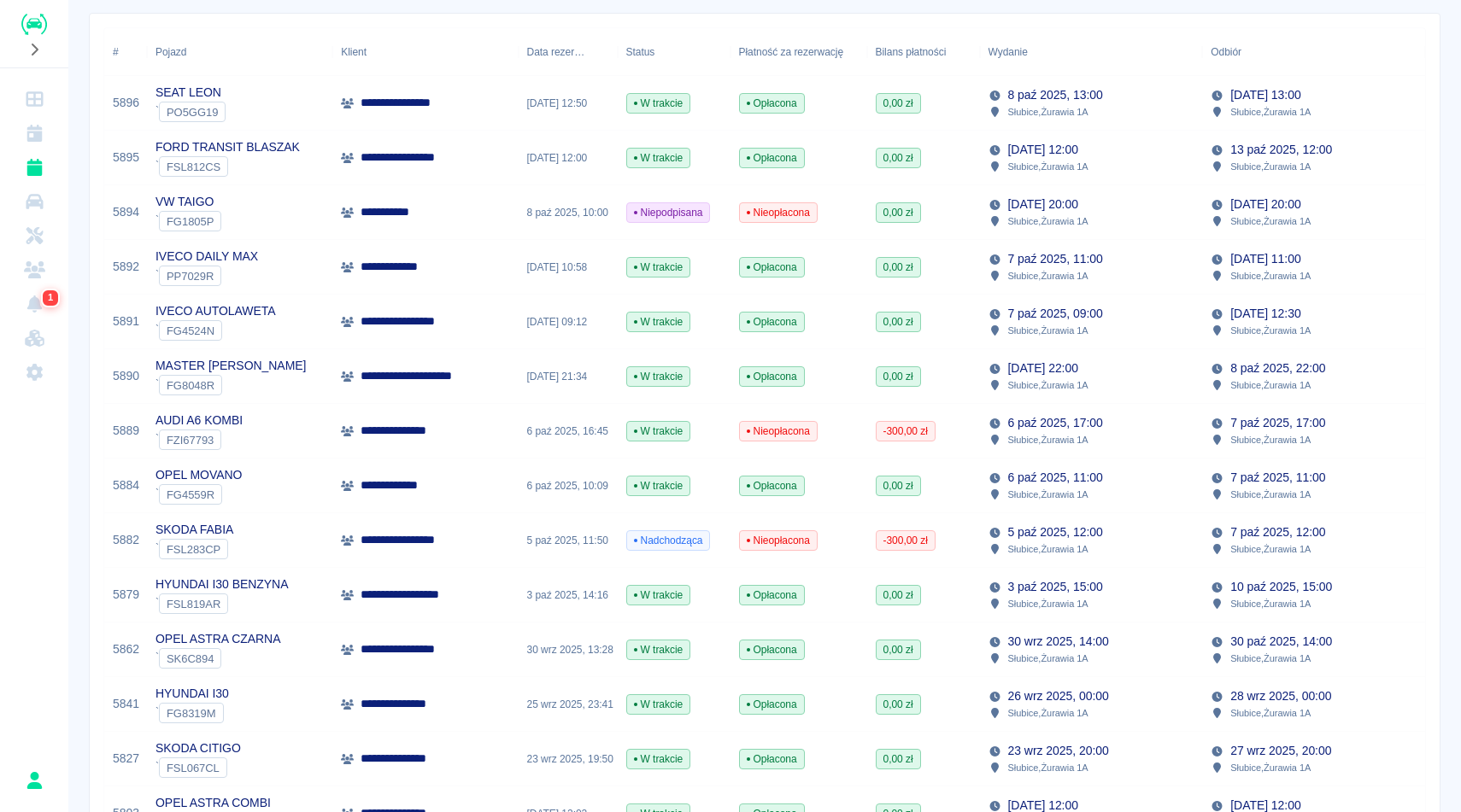
scroll to position [239, 0]
click at [1430, 213] on div "**********" at bounding box center [765, 762] width 1349 height 1495
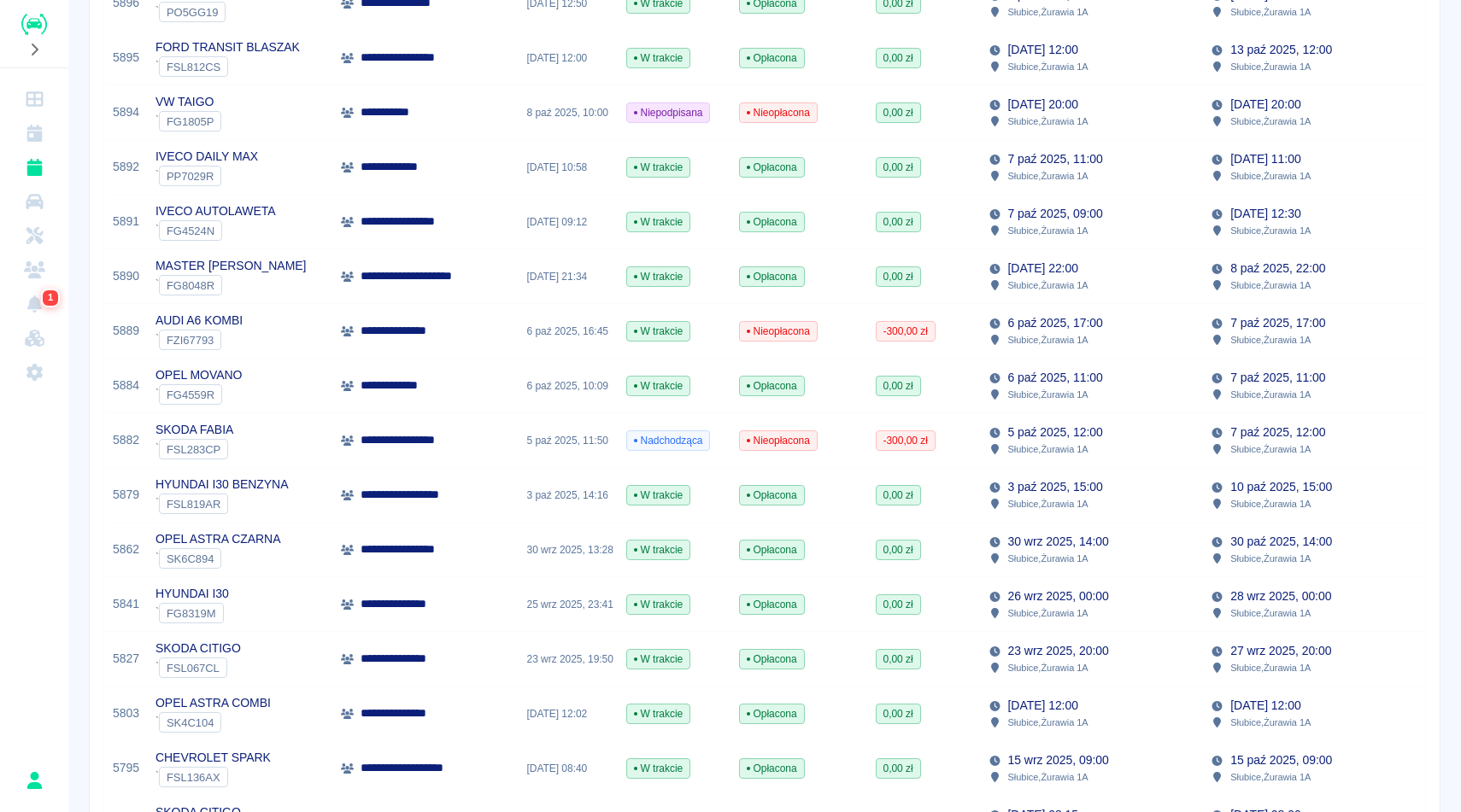
scroll to position [342, 0]
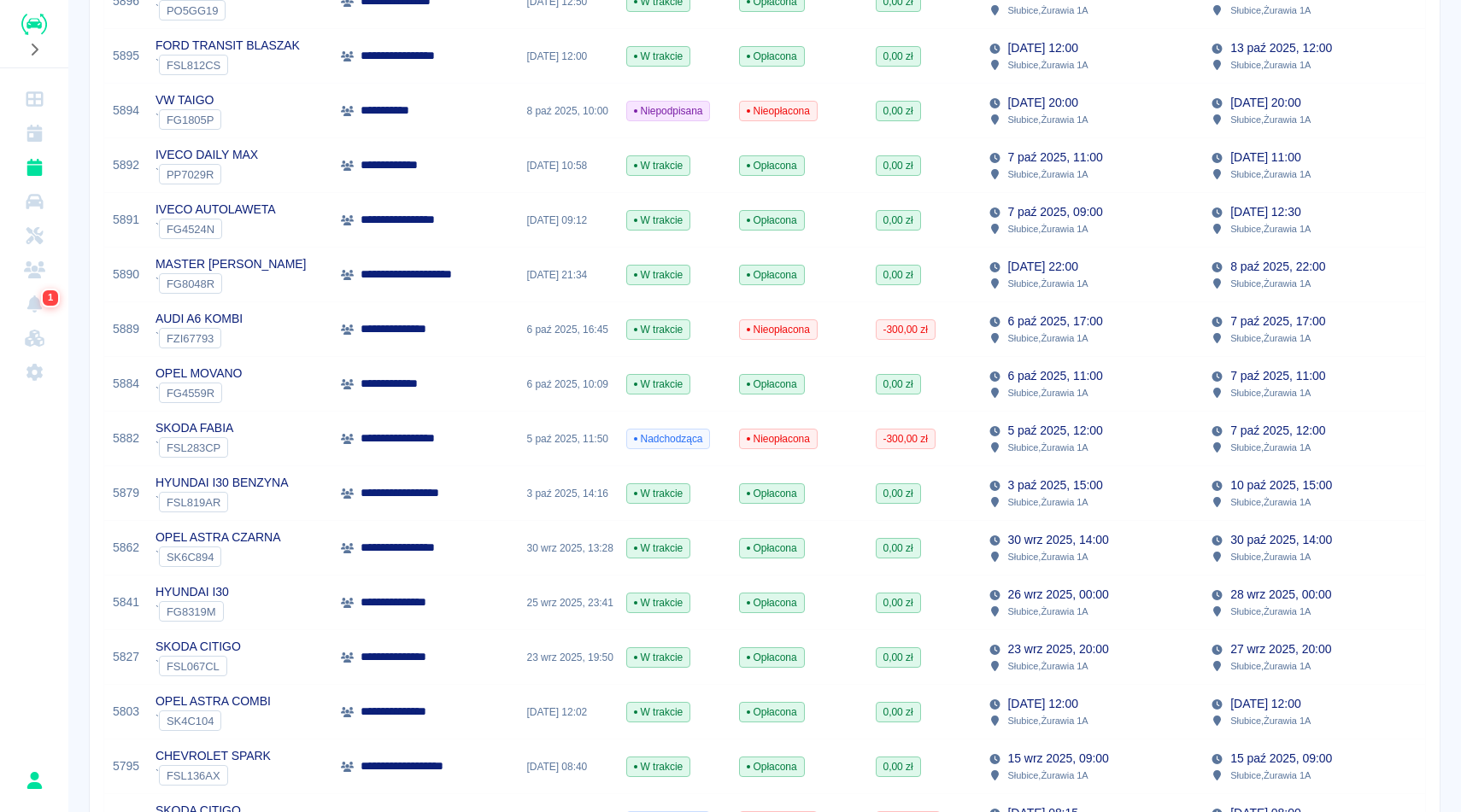
click at [473, 325] on div "**********" at bounding box center [425, 329] width 185 height 55
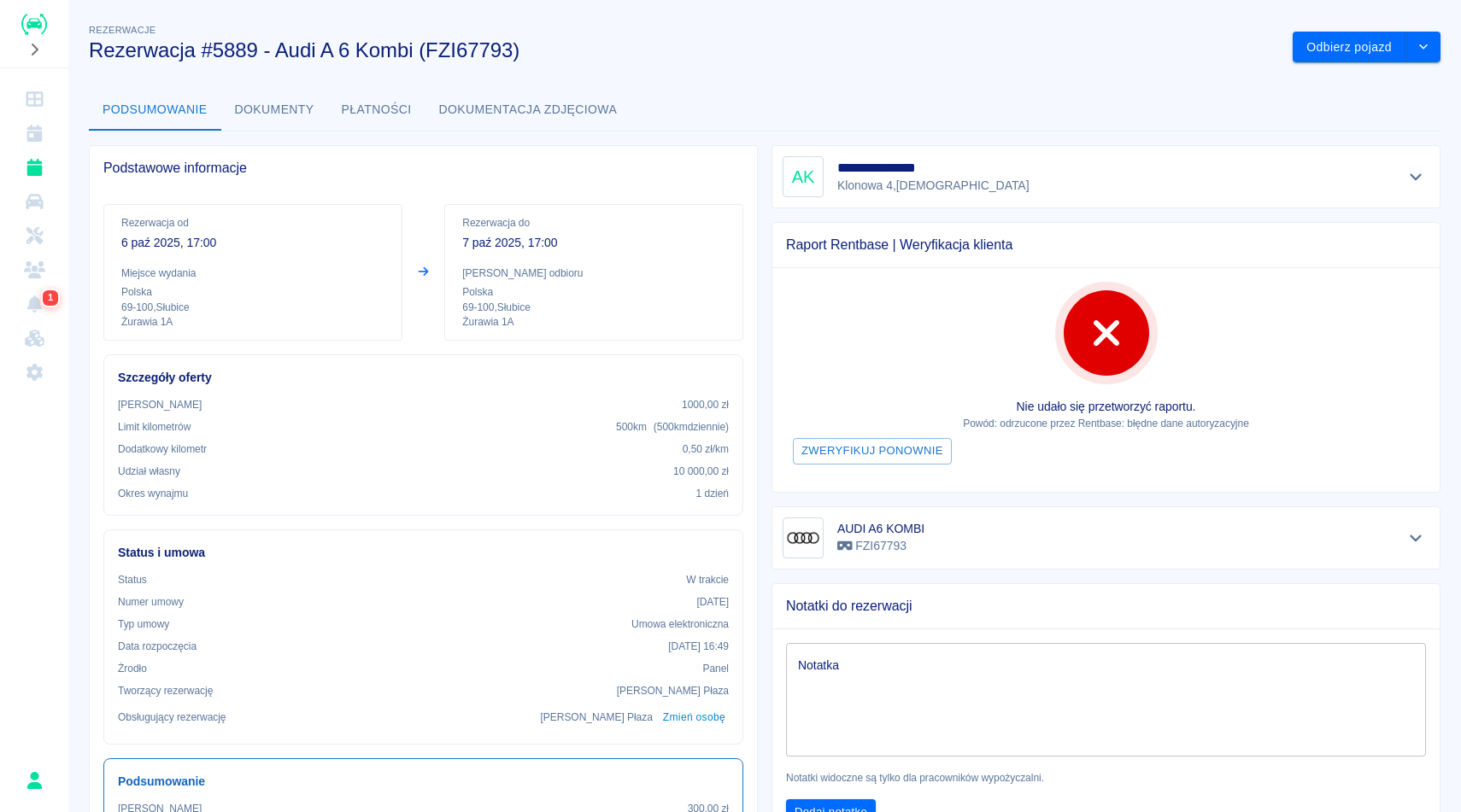
click at [693, 54] on h3 "Rezerwacja #5889 - Audi A 6 Kombi (FZI67793)" at bounding box center [684, 50] width 1190 height 24
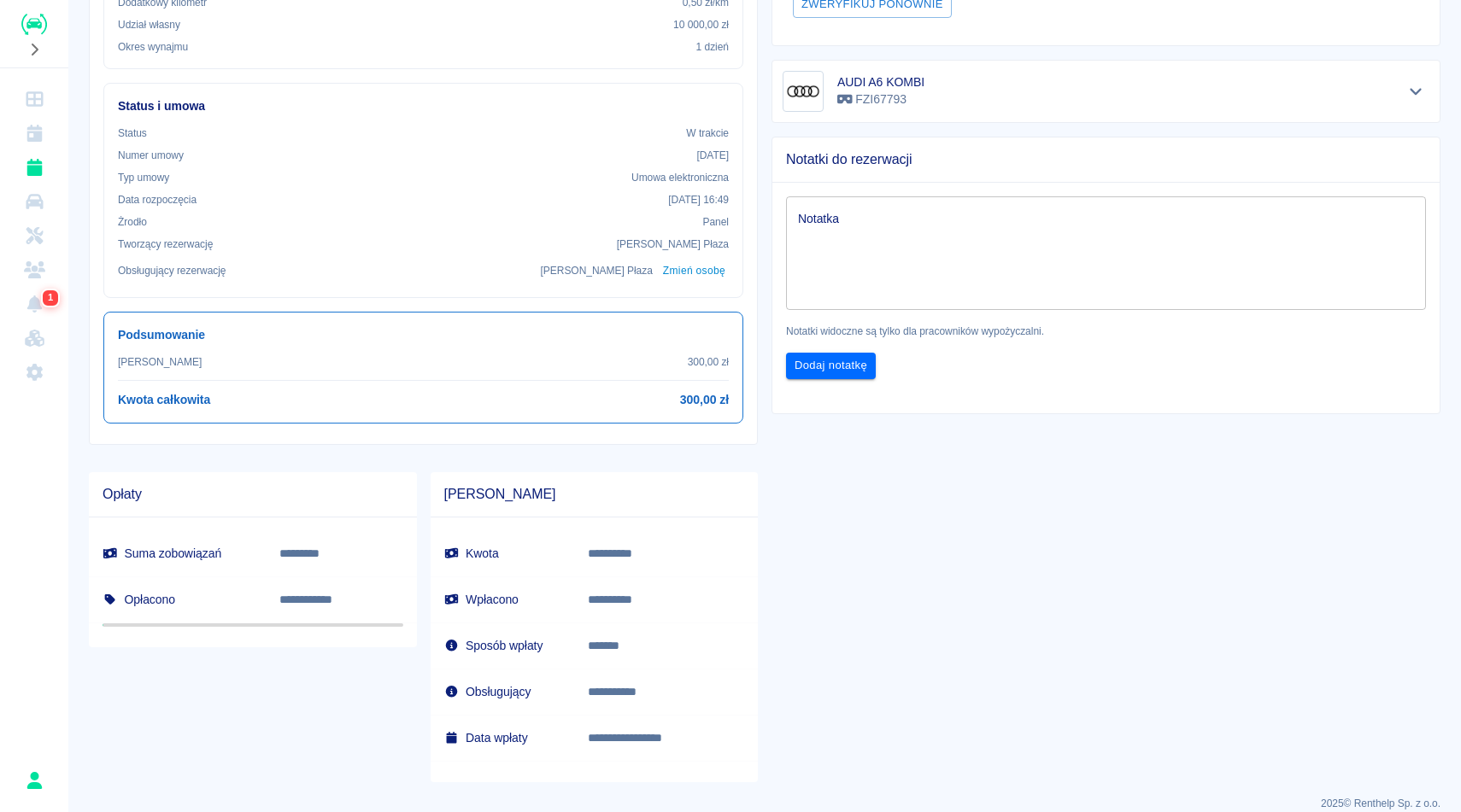
scroll to position [466, 0]
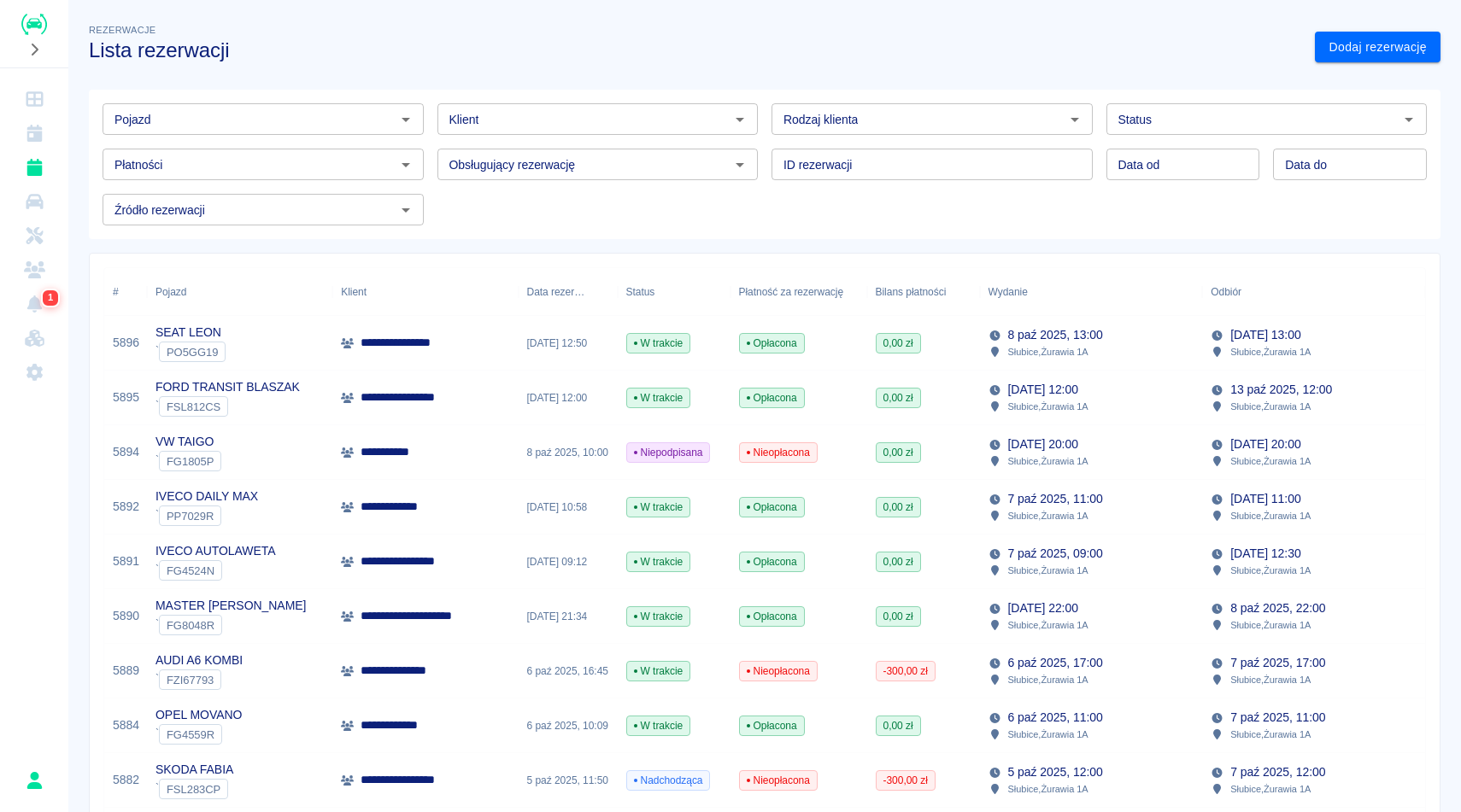
click at [479, 19] on div "Rezerwacje Lista rezerwacji" at bounding box center [688, 35] width 1226 height 56
click at [572, 50] on h3 "Lista rezerwacji" at bounding box center [695, 50] width 1212 height 24
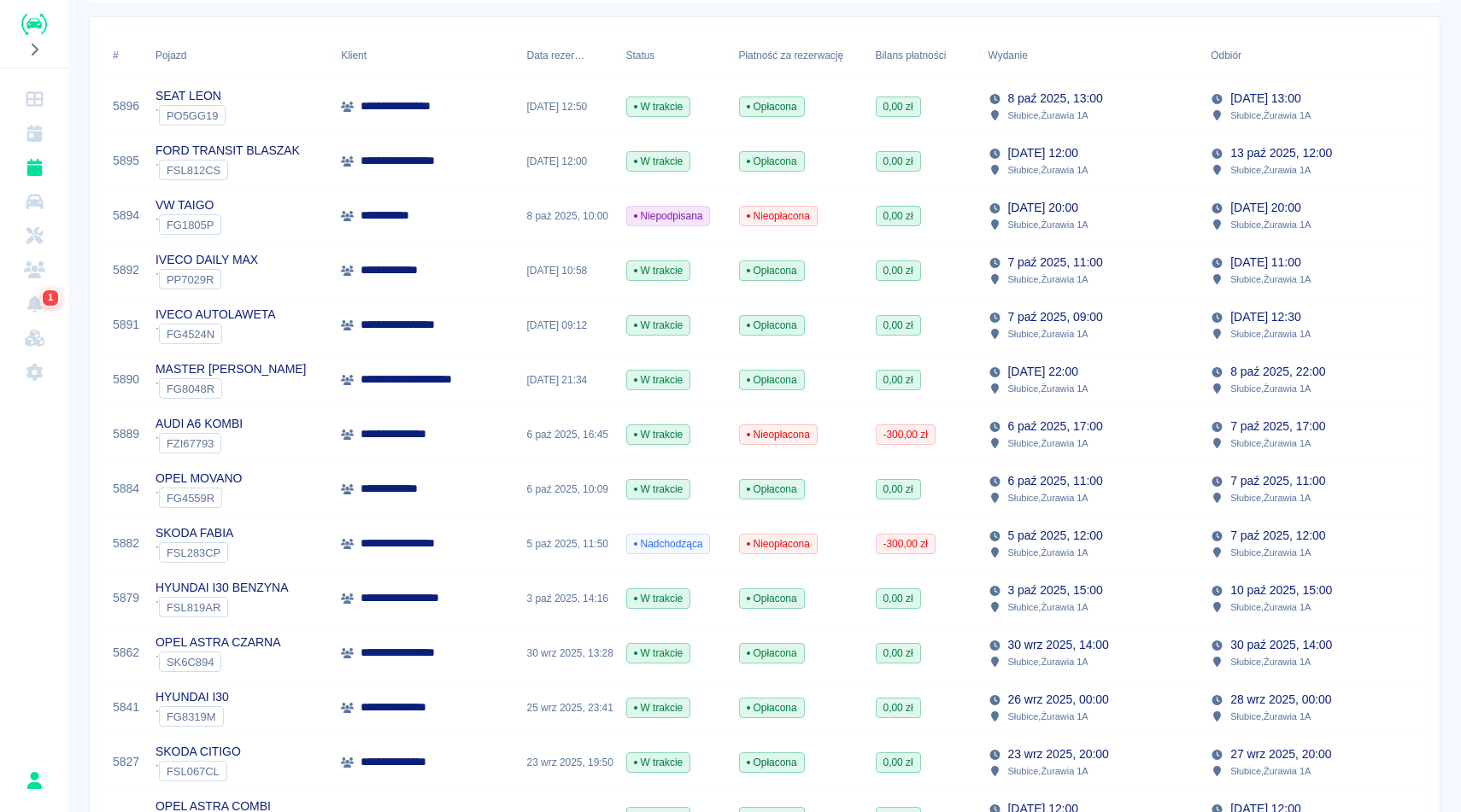
scroll to position [239, 0]
